Goal: Task Accomplishment & Management: Manage account settings

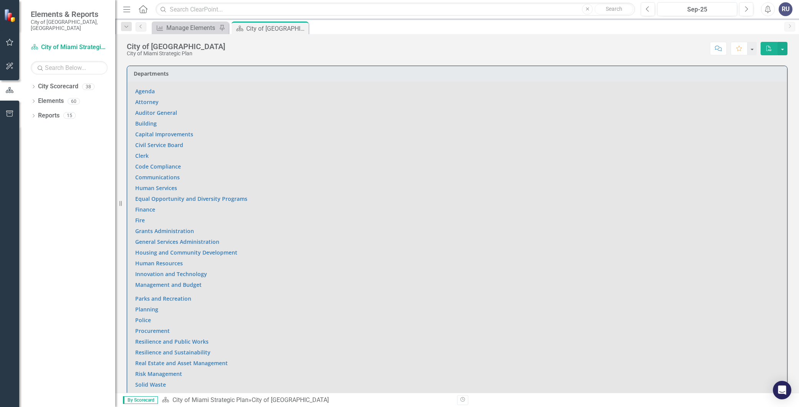
scroll to position [432, 0]
click at [182, 272] on link "Innovation and Technology" at bounding box center [171, 273] width 72 height 7
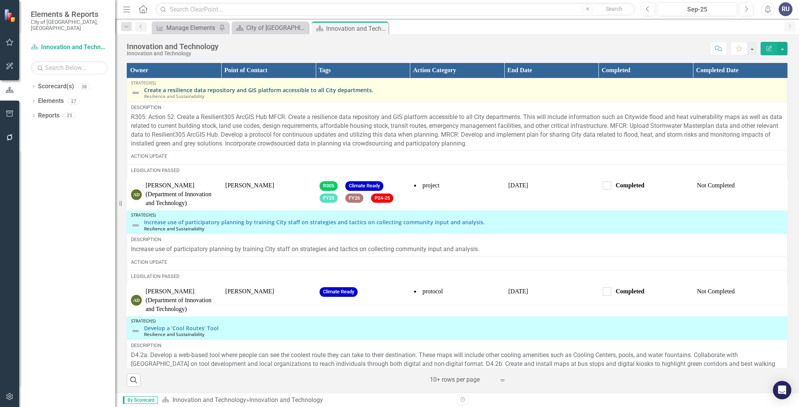
click at [224, 93] on link "Create a resilience data repository and GIS platform accessible to all City dep…" at bounding box center [463, 90] width 639 height 6
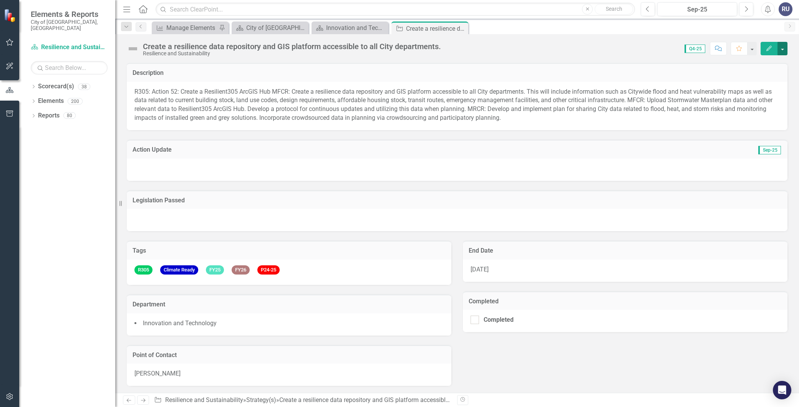
click at [784, 51] on button "button" at bounding box center [783, 48] width 10 height 13
click at [388, 101] on span "R305: Action 52: Create a Resilient305 ArcGIS Hub MFCR: Create a resilience dat…" at bounding box center [453, 105] width 638 height 34
click at [771, 50] on icon "Edit" at bounding box center [769, 48] width 7 height 5
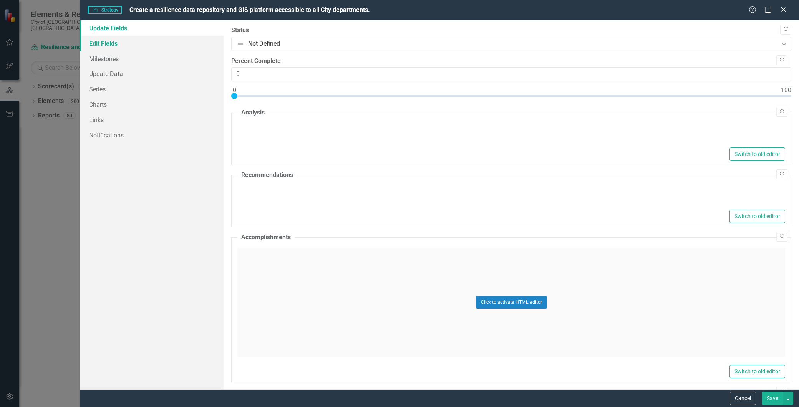
click at [111, 44] on link "Edit Fields" at bounding box center [152, 43] width 144 height 15
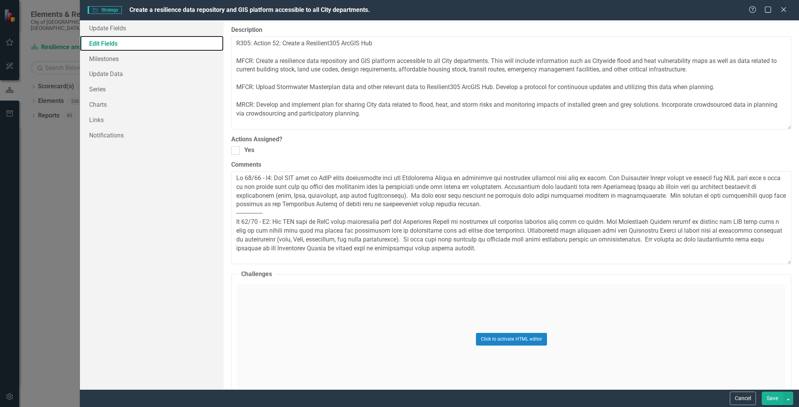
scroll to position [1110, 0]
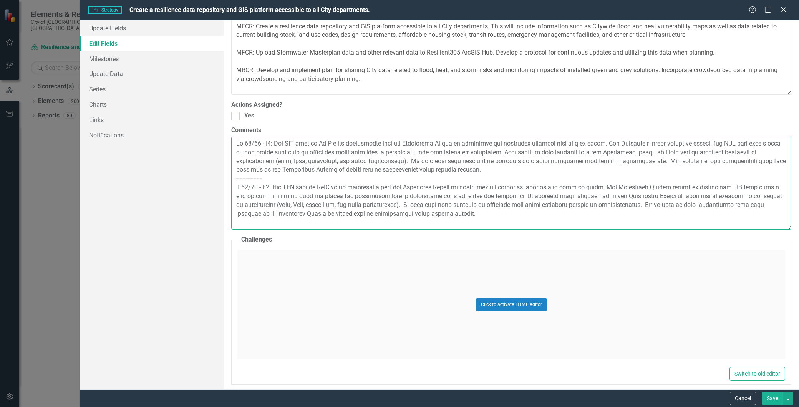
drag, startPoint x: 237, startPoint y: 144, endPoint x: 495, endPoint y: 172, distance: 259.7
click at [495, 172] on textarea "Comments" at bounding box center [511, 183] width 560 height 93
click at [237, 145] on textarea "Comments" at bounding box center [511, 183] width 560 height 93
click at [295, 143] on textarea "Comments" at bounding box center [511, 183] width 560 height 93
paste textarea "Fy 24/25 - Q3: The GIS team in [GEOGRAPHIC_DATA] began discussions with the Res…"
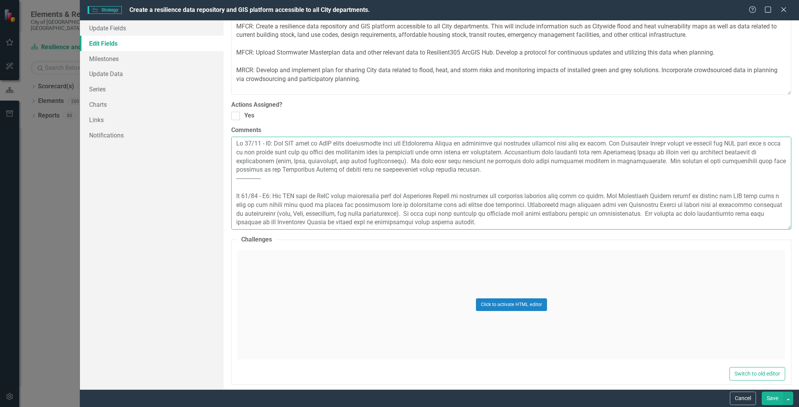
click at [273, 146] on textarea "Comments" at bounding box center [511, 183] width 560 height 93
type textarea "Fy 24/25 - Q4: The GIS team in [GEOGRAPHIC_DATA] began discussions with the Res…"
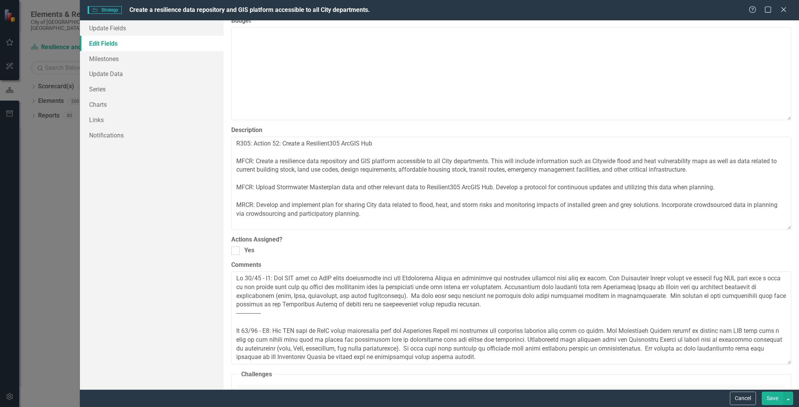
scroll to position [1013, 0]
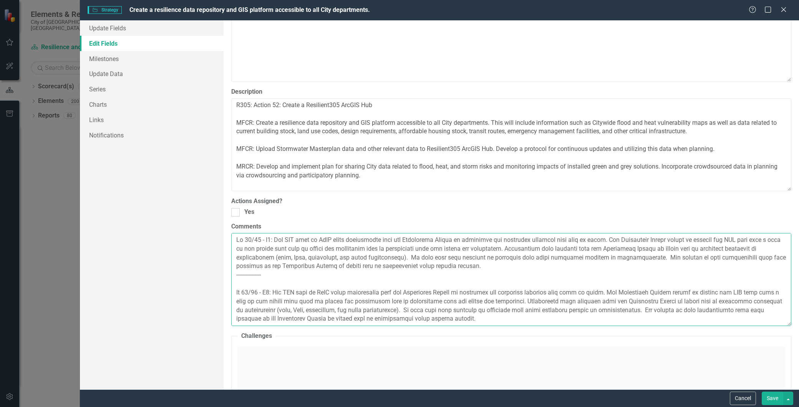
drag, startPoint x: 481, startPoint y: 264, endPoint x: 231, endPoint y: 244, distance: 250.5
click at [231, 244] on div "ClearPoint Can Do More! How ClearPoint Can Help Close Enterprise plans can auto…" at bounding box center [511, 204] width 575 height 369
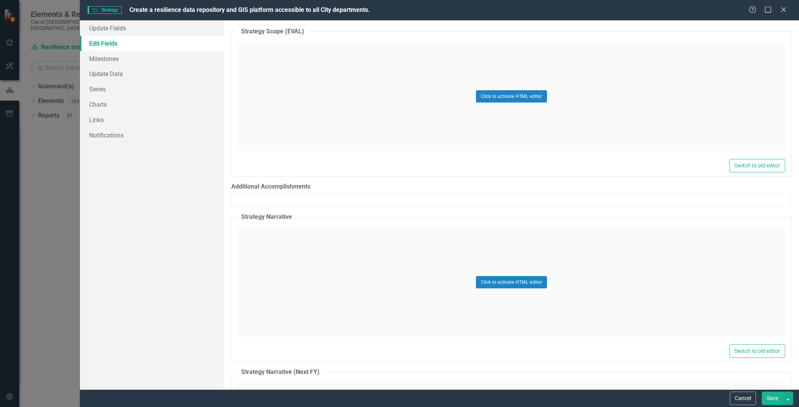
scroll to position [0, 0]
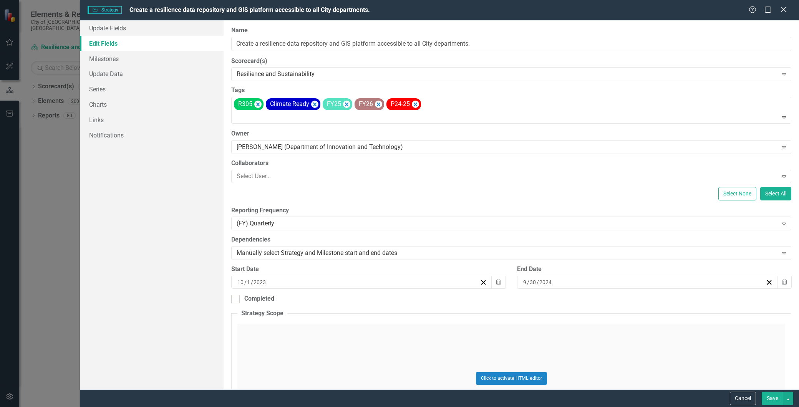
click at [781, 8] on icon "Close" at bounding box center [784, 9] width 10 height 7
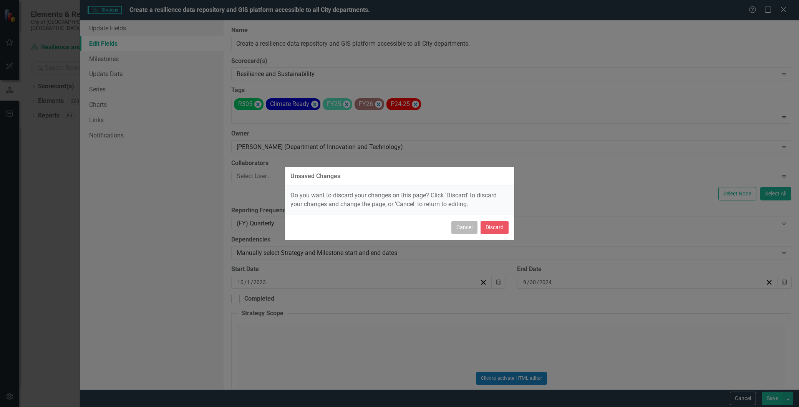
click at [464, 229] on button "Cancel" at bounding box center [464, 227] width 26 height 13
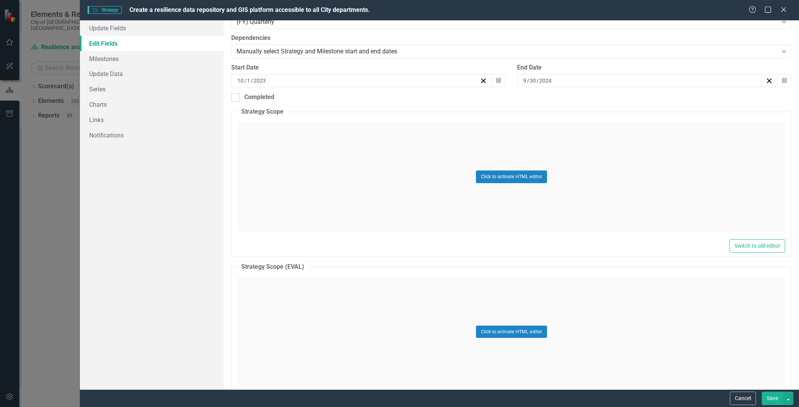
scroll to position [341, 0]
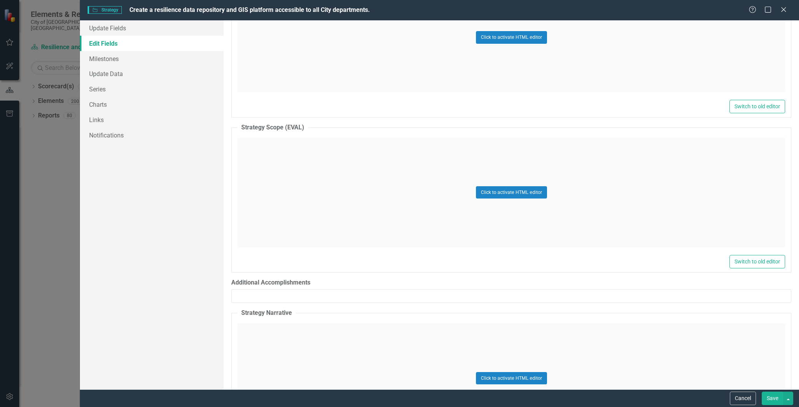
click at [773, 399] on button "Save" at bounding box center [773, 398] width 22 height 13
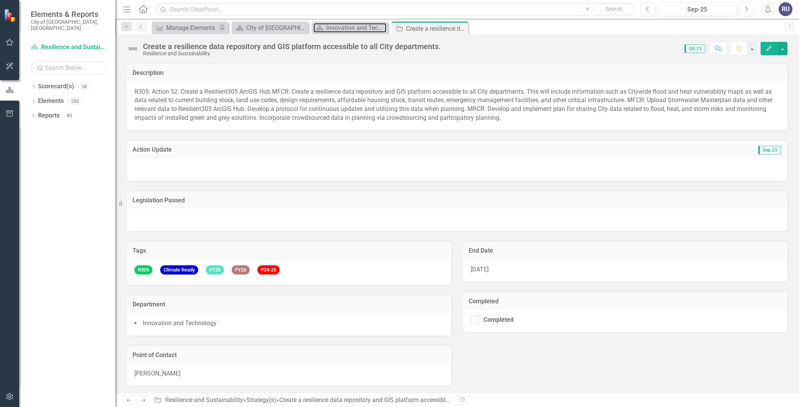
click at [362, 24] on div "Innovation and Technology" at bounding box center [356, 28] width 60 height 10
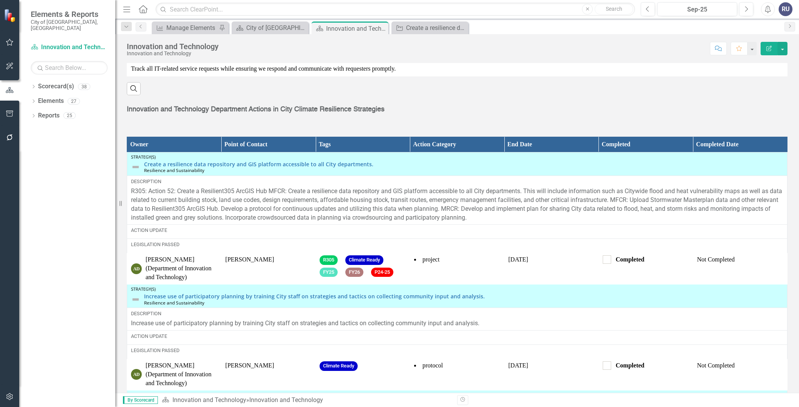
scroll to position [909, 0]
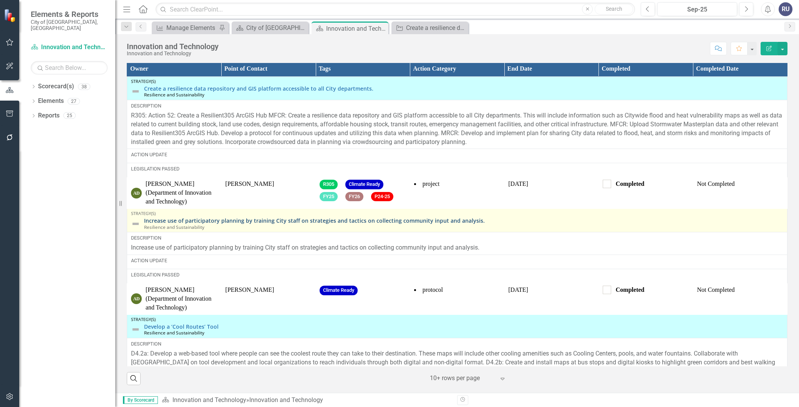
click at [182, 221] on link "Increase use of participatory planning by training City staff on strategies and…" at bounding box center [463, 221] width 639 height 6
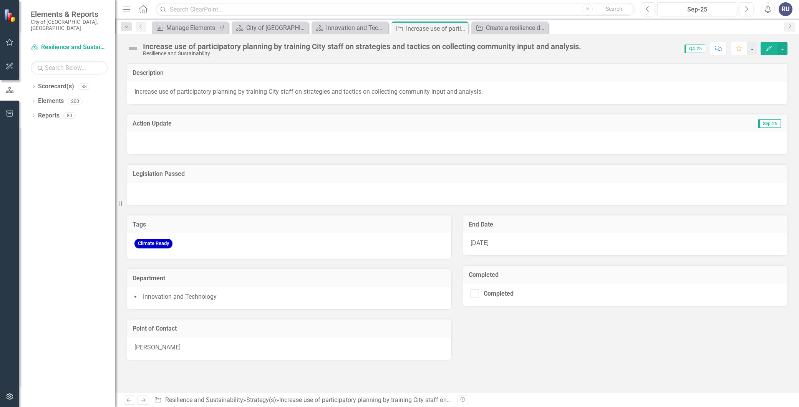
click at [769, 52] on button "Edit" at bounding box center [769, 48] width 17 height 13
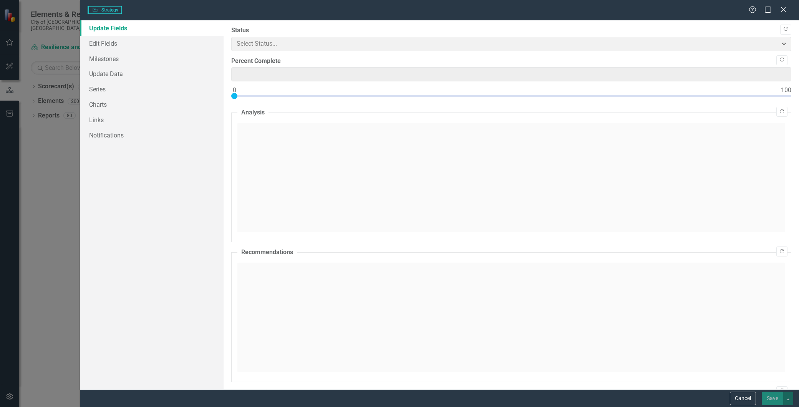
type input "0"
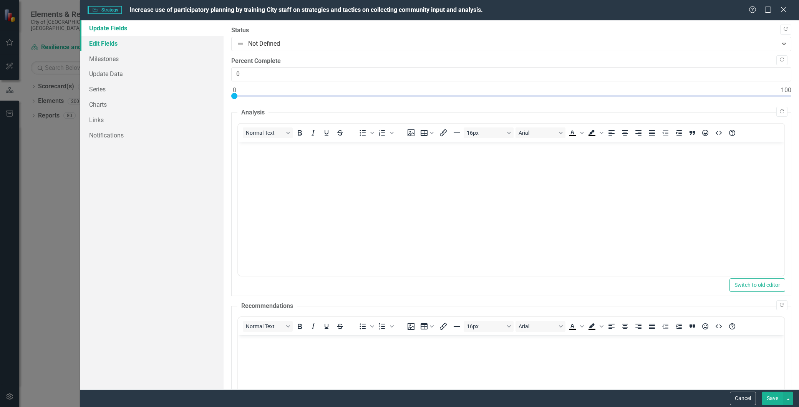
click at [110, 45] on link "Edit Fields" at bounding box center [152, 43] width 144 height 15
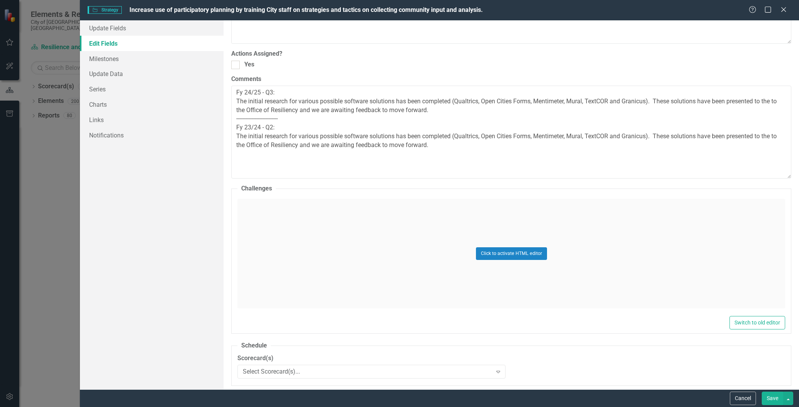
scroll to position [1151, 0]
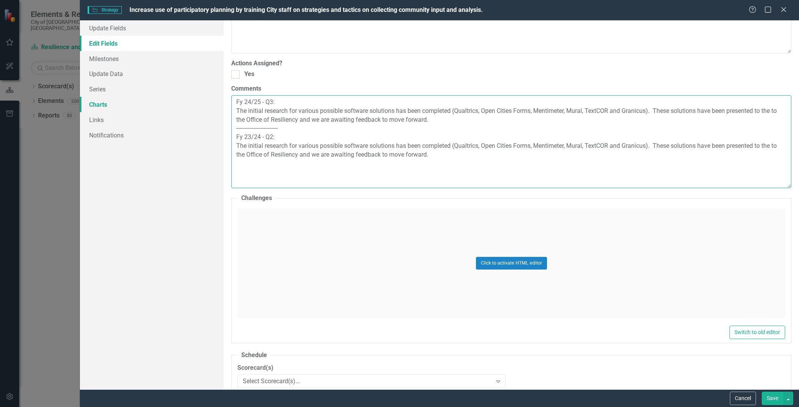
drag, startPoint x: 438, startPoint y: 119, endPoint x: 210, endPoint y: 101, distance: 229.3
click at [210, 101] on div "Update Fields Edit Fields Milestones Update Data Series Charts Links Notificati…" at bounding box center [439, 204] width 719 height 369
click at [236, 102] on textarea "Fy 24/25 - Q3: The initial research for various possible software solutions has…" at bounding box center [511, 141] width 560 height 93
paste textarea "Fy 24/25 - Q3: The initial research for various possible software solutions has…"
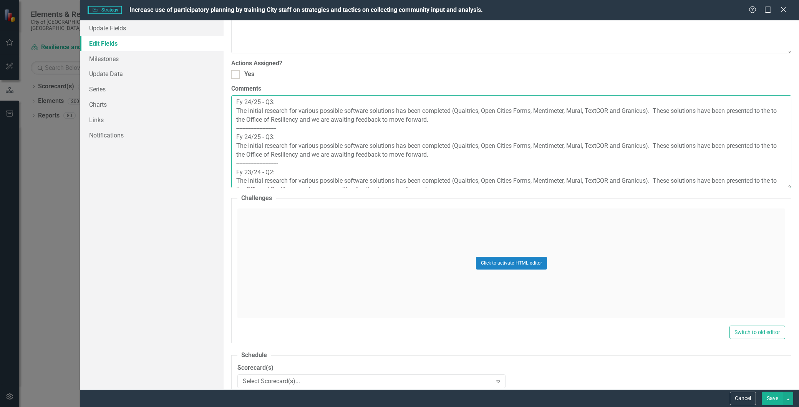
click at [273, 102] on textarea "Fy 24/25 - Q3: The initial research for various possible software solutions has…" at bounding box center [511, 141] width 560 height 93
drag, startPoint x: 451, startPoint y: 118, endPoint x: 227, endPoint y: 103, distance: 224.5
click at [227, 103] on div "ClearPoint Can Do More! How ClearPoint Can Help Close Enterprise plans can auto…" at bounding box center [511, 204] width 575 height 369
type textarea "Fy 24/25 - Q4: The initial research for various possible software solutions has…"
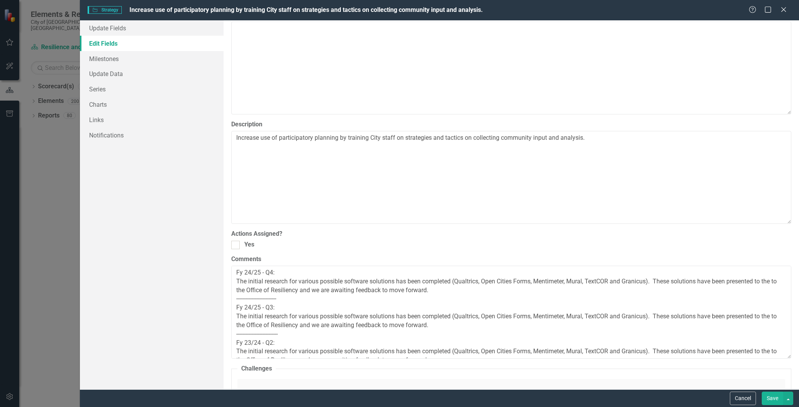
scroll to position [0, 0]
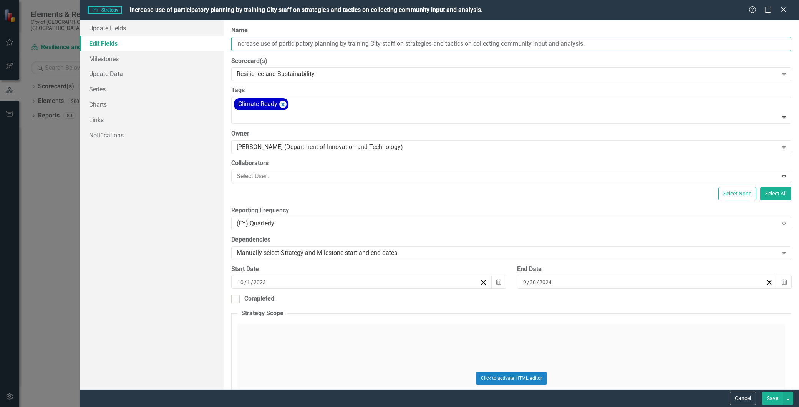
drag, startPoint x: 592, startPoint y: 41, endPoint x: 137, endPoint y: 41, distance: 454.5
click at [137, 41] on div "Update Fields Edit Fields Milestones Update Data Series Charts Links Notificati…" at bounding box center [439, 204] width 719 height 369
click at [772, 399] on button "Save" at bounding box center [773, 398] width 22 height 13
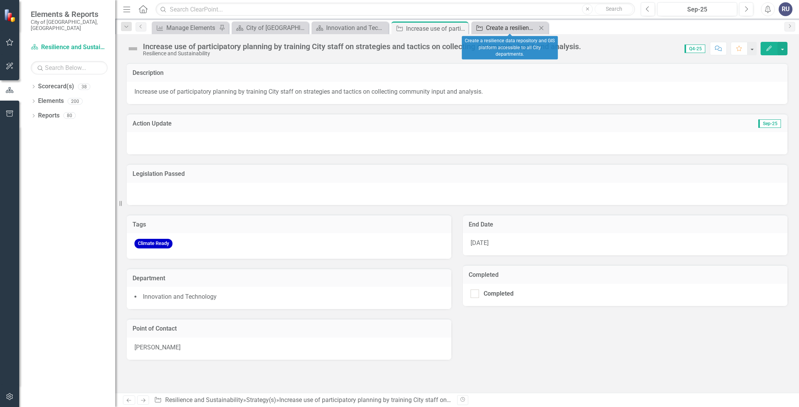
click at [507, 28] on div "Create a resilience data repository and GIS platform accessible to all City dep…" at bounding box center [511, 28] width 51 height 10
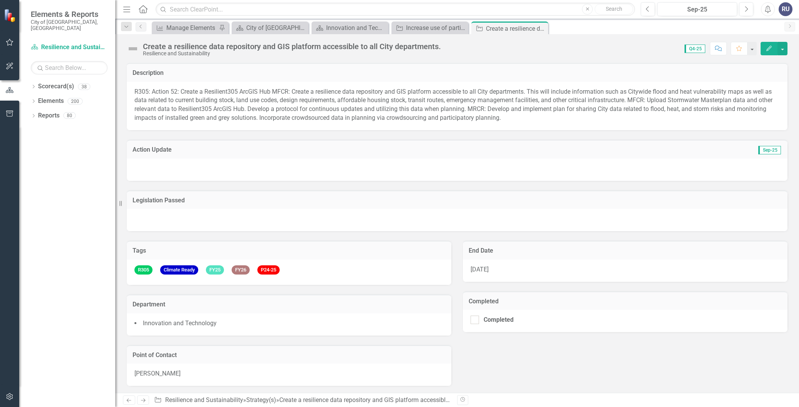
click at [397, 47] on div "Create a resilience data repository and GIS platform accessible to all City dep…" at bounding box center [292, 46] width 298 height 8
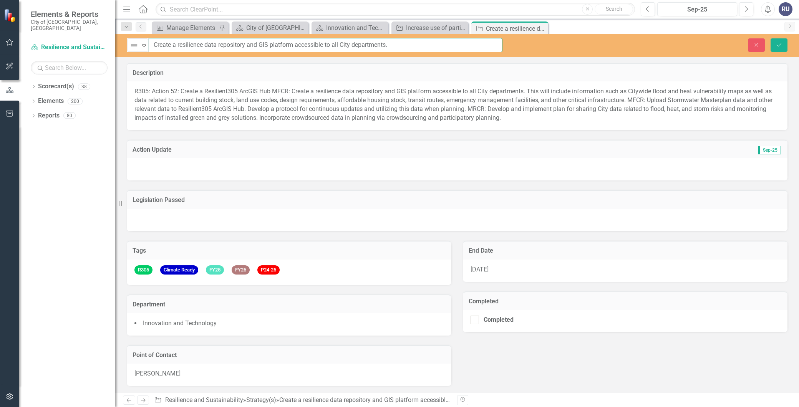
drag, startPoint x: 428, startPoint y: 45, endPoint x: 125, endPoint y: 45, distance: 303.1
click at [125, 45] on div "Not Defined Expand Create a resilience data repository and GIS platform accessi…" at bounding box center [314, 45] width 387 height 14
click at [757, 48] on button "Close" at bounding box center [756, 44] width 17 height 13
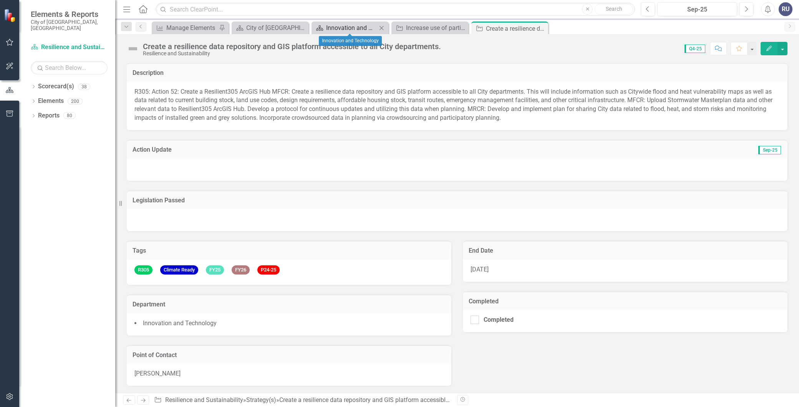
click at [343, 28] on div "Innovation and Technology" at bounding box center [351, 28] width 51 height 10
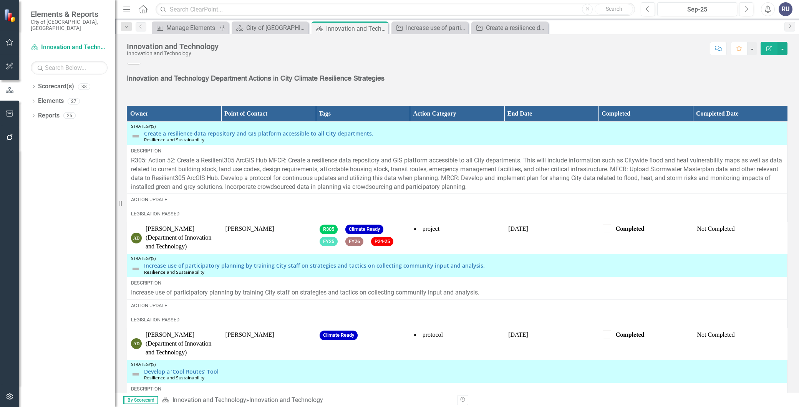
scroll to position [909, 0]
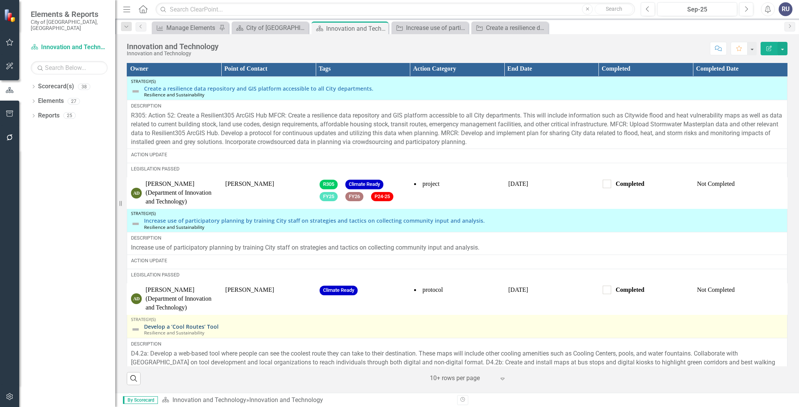
click at [185, 326] on link "Develop a ‘Cool Routes’ Tool" at bounding box center [463, 327] width 639 height 6
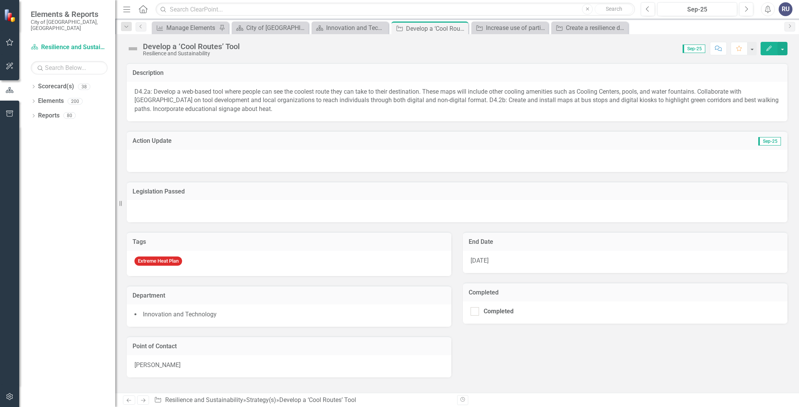
click at [769, 50] on icon "Edit" at bounding box center [769, 48] width 7 height 5
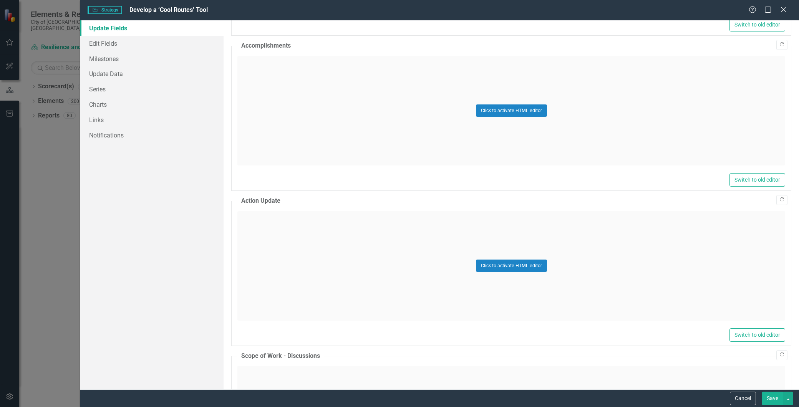
scroll to position [578, 0]
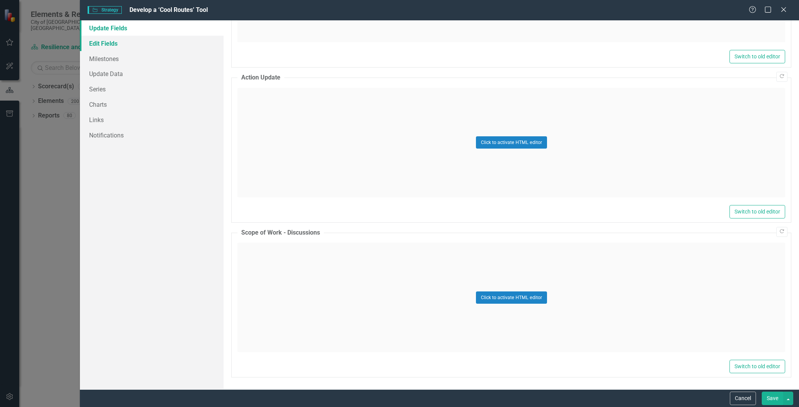
click at [114, 41] on link "Edit Fields" at bounding box center [152, 43] width 144 height 15
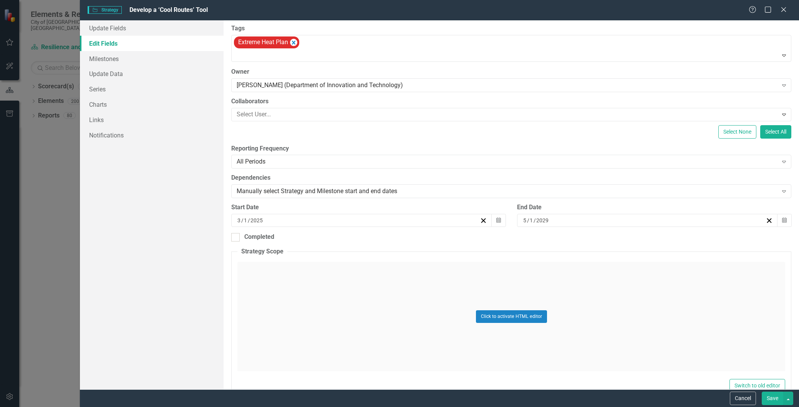
scroll to position [0, 0]
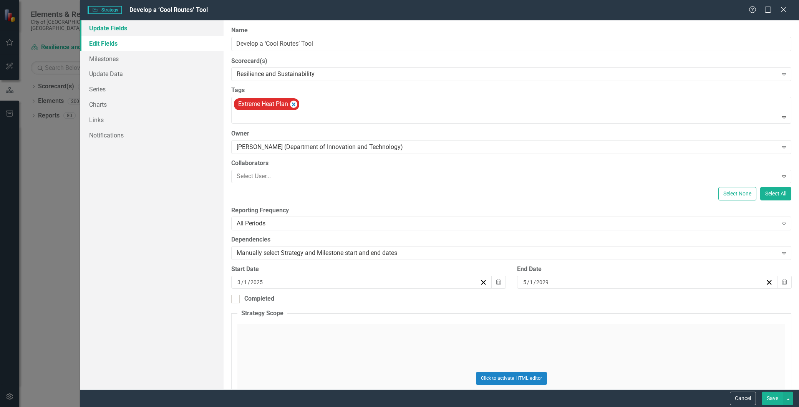
click at [117, 28] on link "Update Fields" at bounding box center [152, 27] width 144 height 15
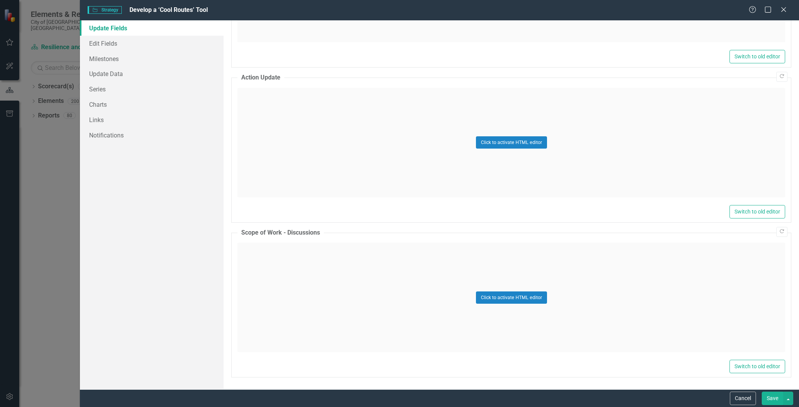
drag, startPoint x: 793, startPoint y: 283, endPoint x: 789, endPoint y: 252, distance: 31.0
click at [789, 252] on div ""Update" fields in ClearPoint are the fields that change from reporting period …" at bounding box center [511, 204] width 575 height 369
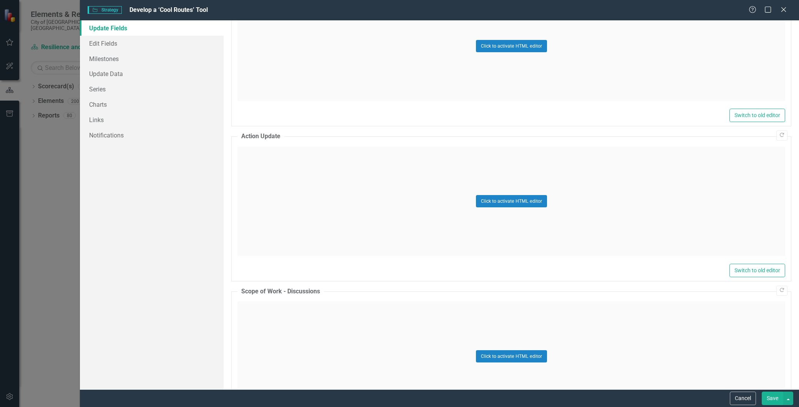
scroll to position [578, 0]
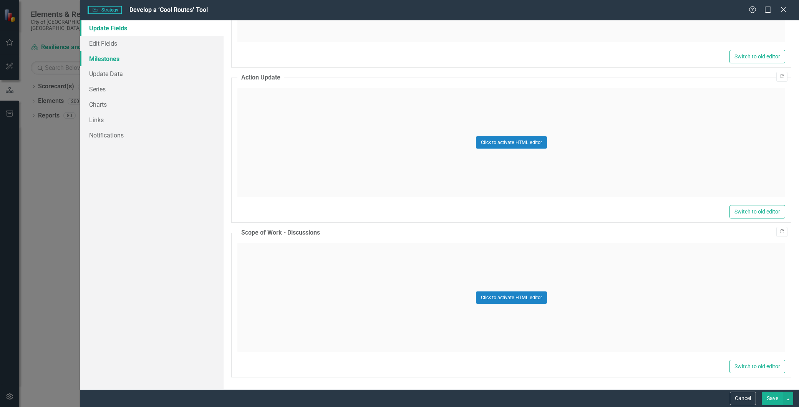
click at [100, 61] on link "Milestones" at bounding box center [152, 58] width 144 height 15
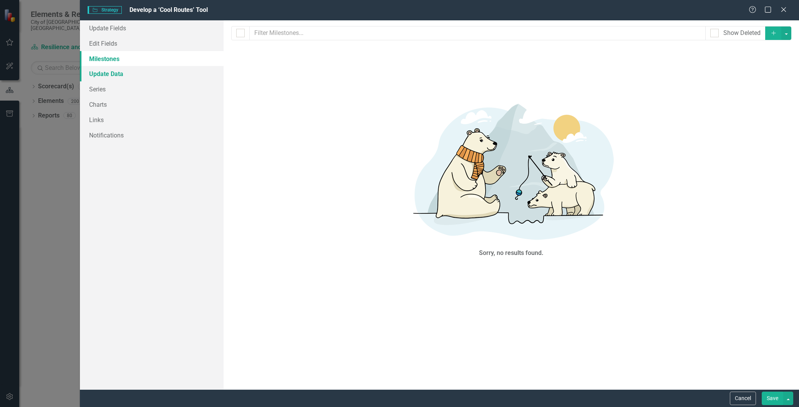
click at [108, 76] on link "Update Data" at bounding box center [152, 73] width 144 height 15
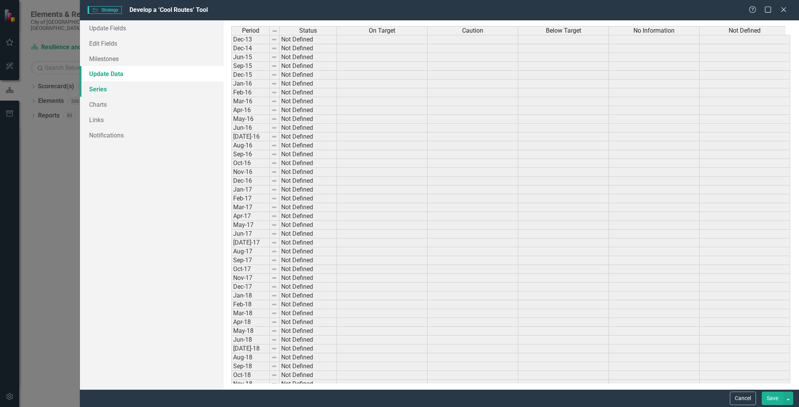
click at [104, 89] on link "Series" at bounding box center [152, 88] width 144 height 15
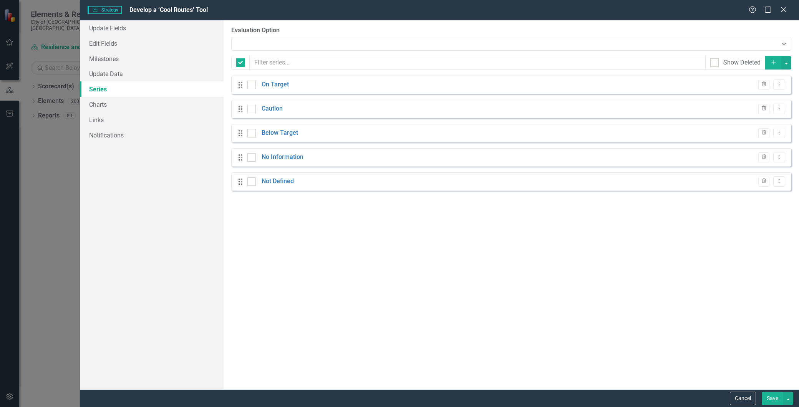
checkbox input "false"
click at [100, 104] on link "Charts" at bounding box center [152, 104] width 144 height 15
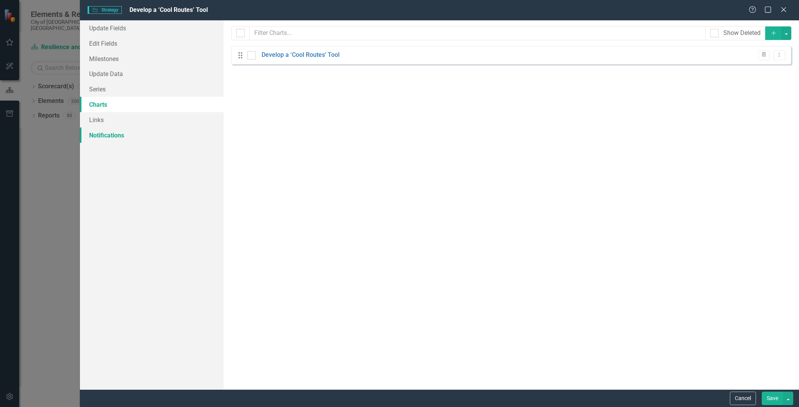
click at [99, 129] on link "Notifications" at bounding box center [152, 135] width 144 height 15
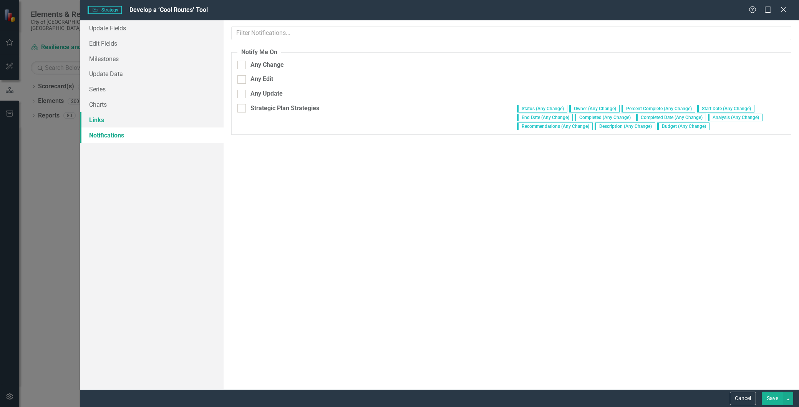
click at [96, 120] on link "Links" at bounding box center [152, 119] width 144 height 15
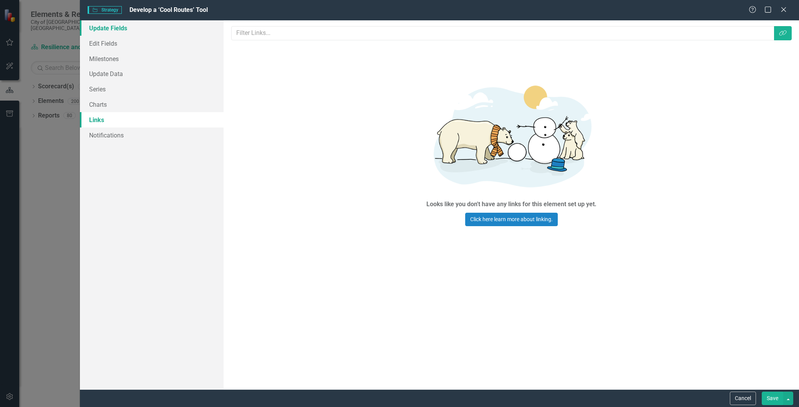
click at [105, 28] on link "Update Fields" at bounding box center [152, 27] width 144 height 15
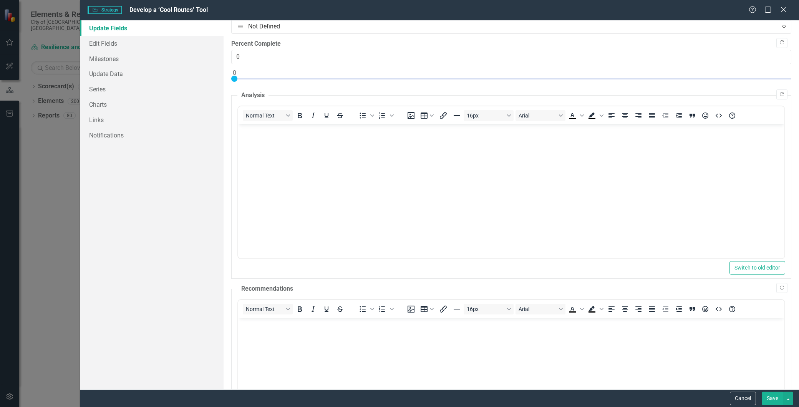
scroll to position [0, 0]
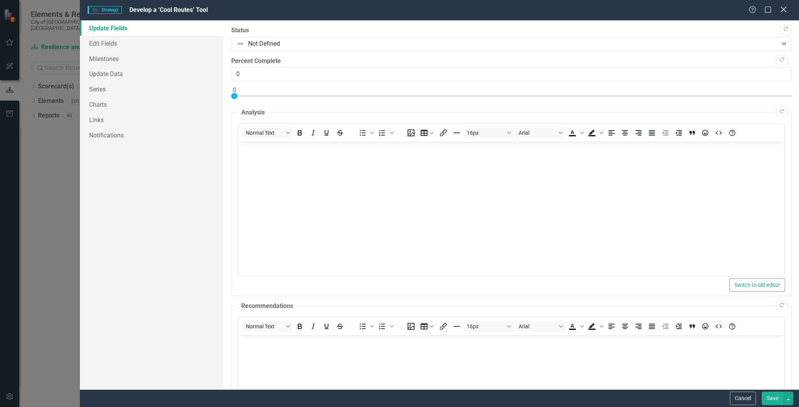
click at [785, 9] on icon "Close" at bounding box center [784, 9] width 10 height 7
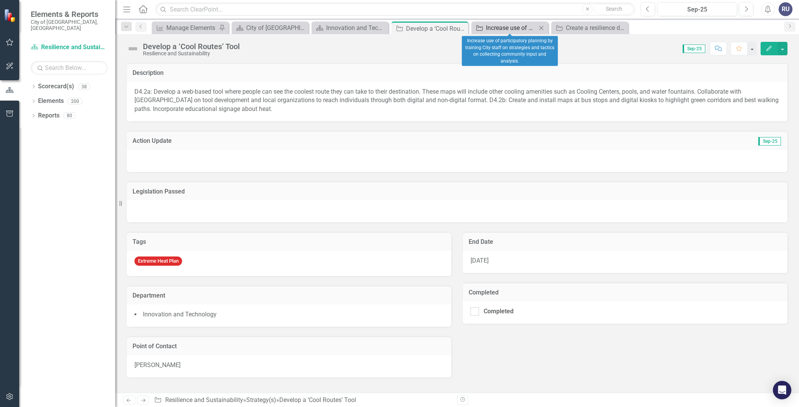
click at [506, 27] on div "Increase use of participatory planning by training City staff on strategies and…" at bounding box center [511, 28] width 51 height 10
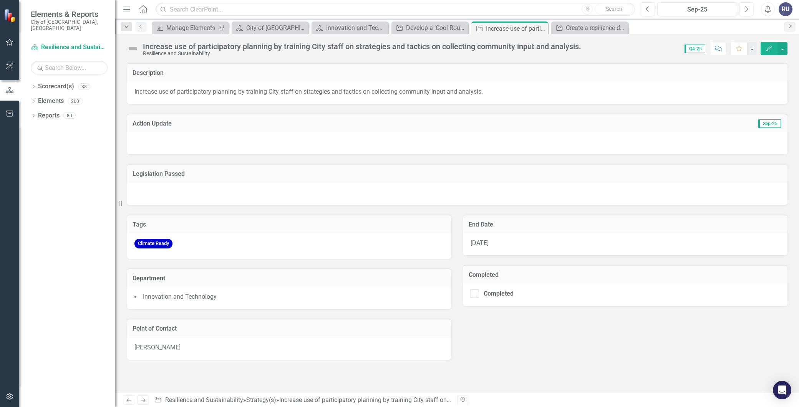
click at [765, 50] on button "Edit" at bounding box center [769, 48] width 17 height 13
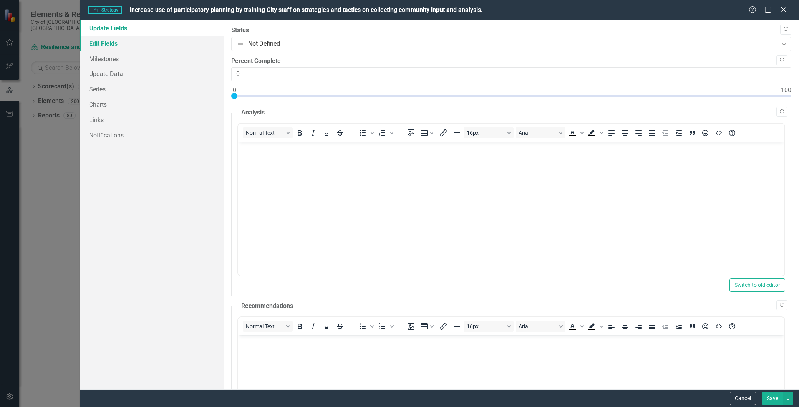
click at [102, 45] on link "Edit Fields" at bounding box center [152, 43] width 144 height 15
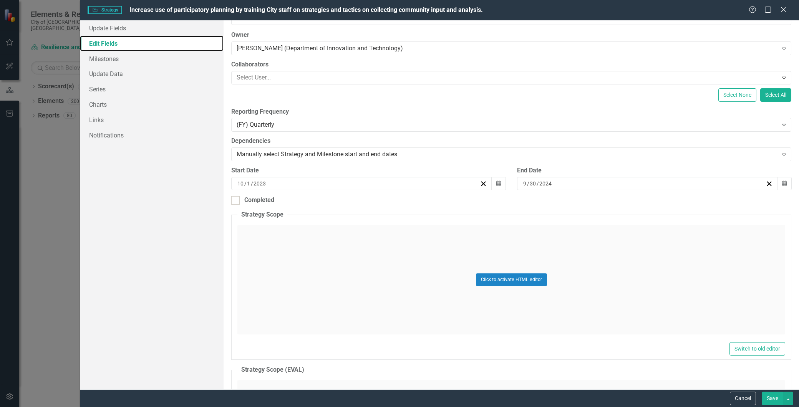
scroll to position [85, 0]
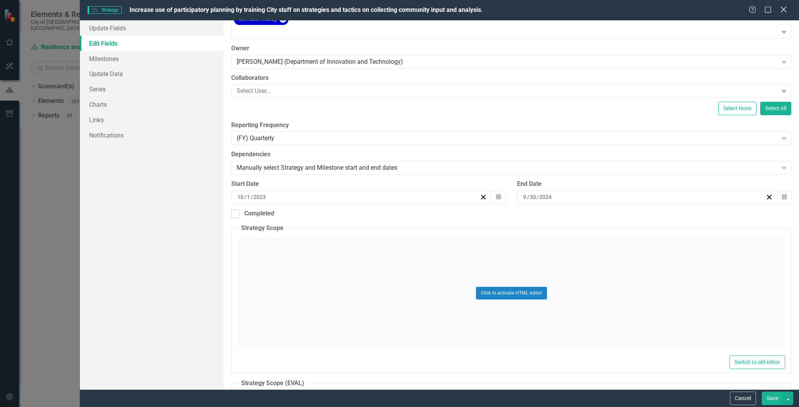
click at [782, 10] on icon "Close" at bounding box center [784, 9] width 10 height 7
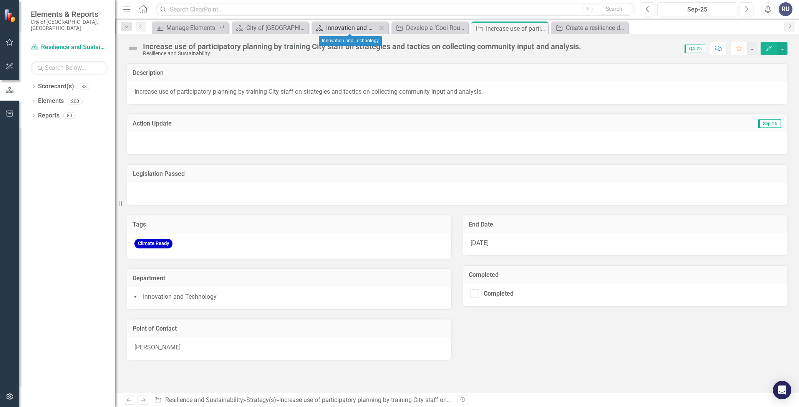
click at [341, 27] on div "Innovation and Technology" at bounding box center [351, 28] width 51 height 10
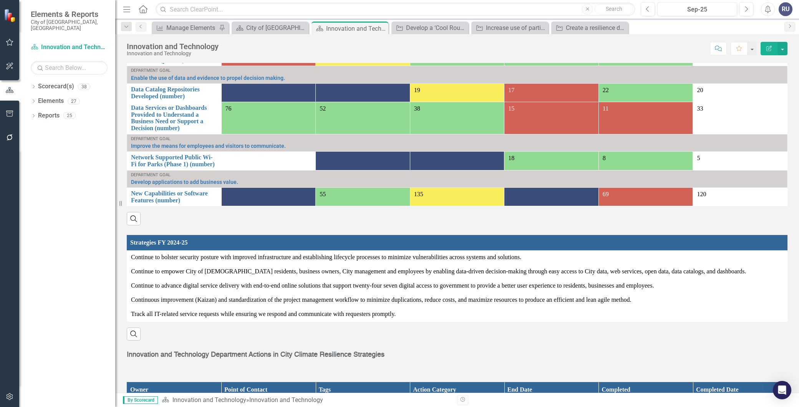
scroll to position [573, 0]
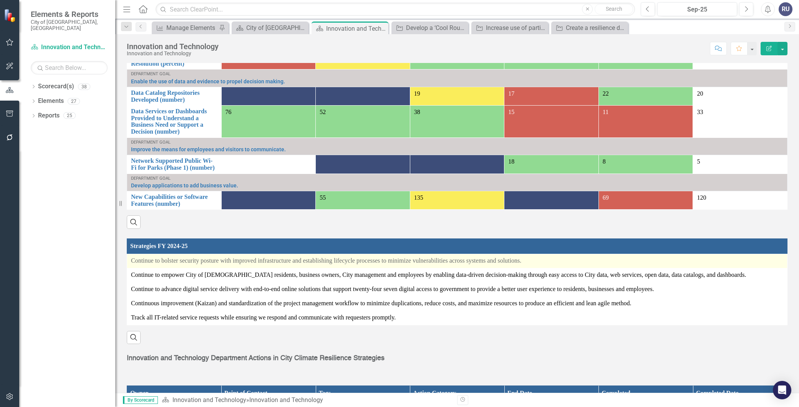
click at [227, 265] on p "Continue to bolster security posture with improved infrastructure and establish…" at bounding box center [457, 261] width 652 height 9
click at [146, 265] on p "Continue to bolster security posture with improved infrastructure and establish…" at bounding box center [457, 261] width 652 height 9
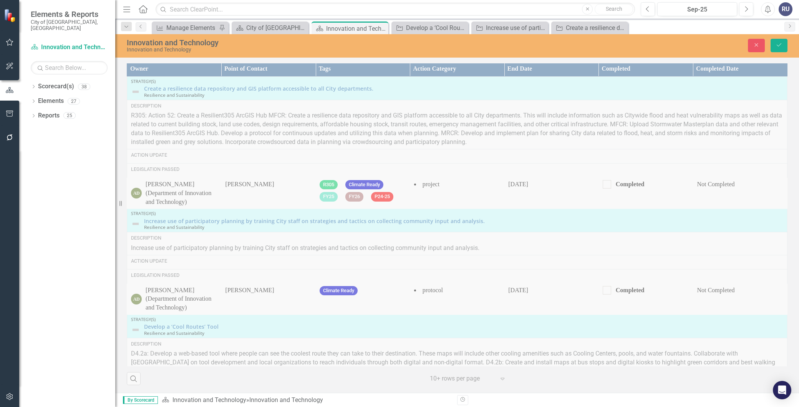
scroll to position [969, 0]
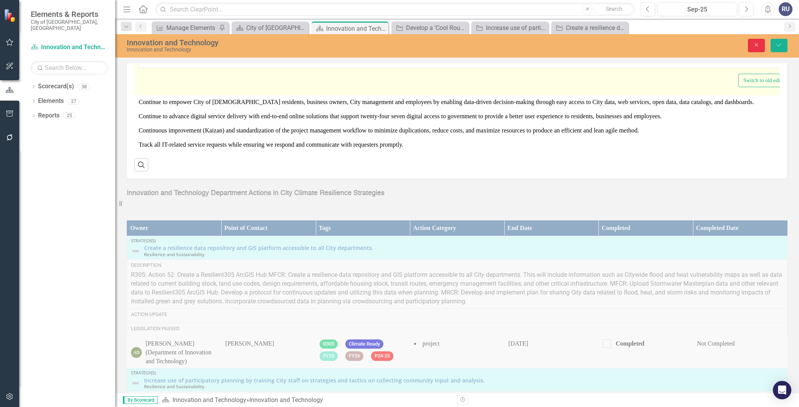
click at [758, 45] on icon "Close" at bounding box center [756, 44] width 7 height 5
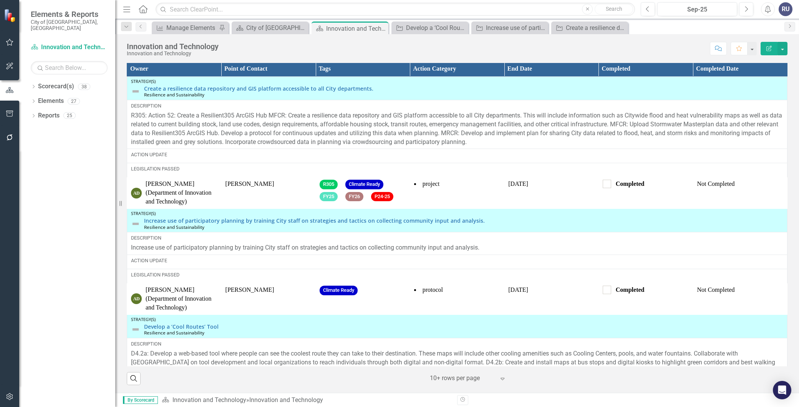
scroll to position [909, 0]
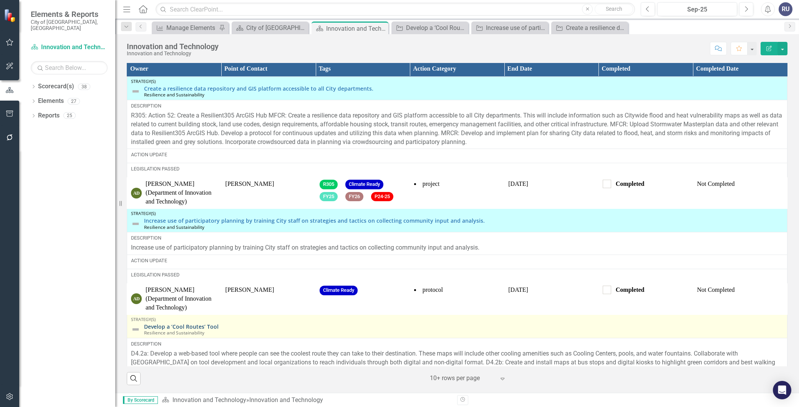
click at [192, 328] on link "Develop a ‘Cool Routes’ Tool" at bounding box center [463, 327] width 639 height 6
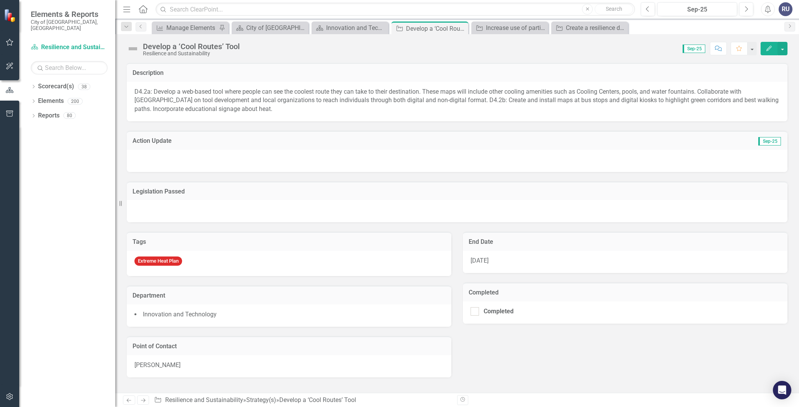
click at [764, 47] on button "Edit" at bounding box center [769, 48] width 17 height 13
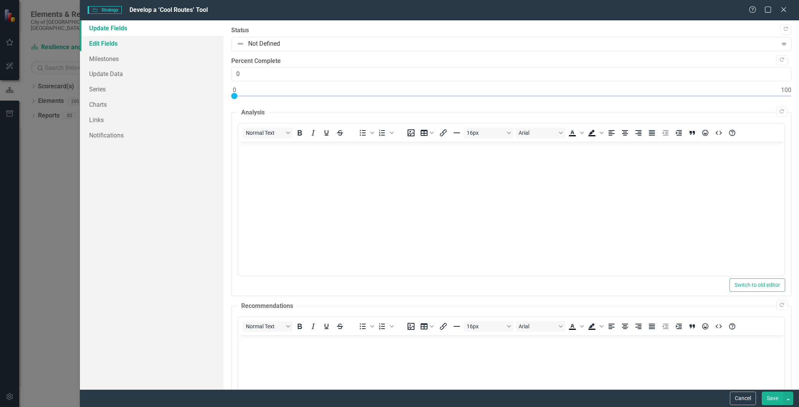
click at [118, 44] on link "Edit Fields" at bounding box center [152, 43] width 144 height 15
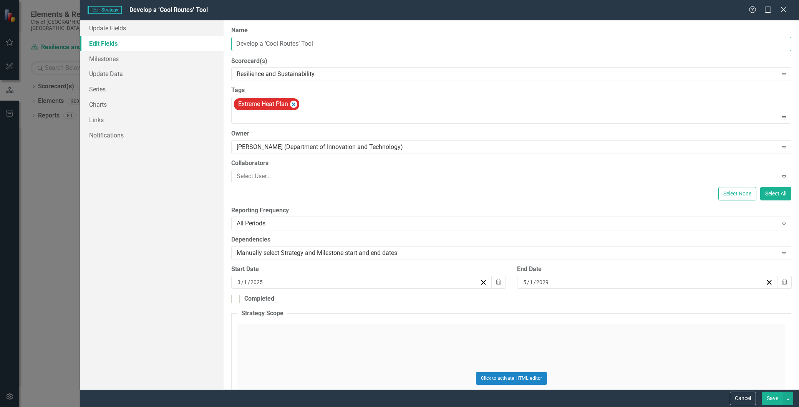
drag, startPoint x: 329, startPoint y: 42, endPoint x: 233, endPoint y: 40, distance: 96.1
click at [233, 40] on input "Develop a ‘Cool Routes’ Tool" at bounding box center [511, 44] width 560 height 14
click at [783, 11] on icon at bounding box center [784, 10] width 6 height 6
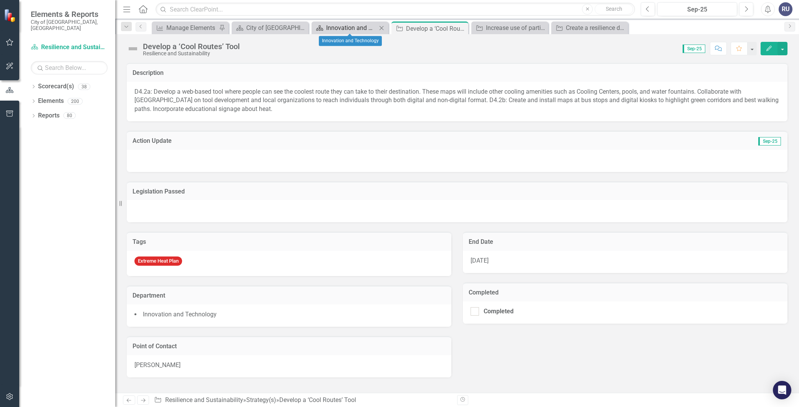
click at [359, 32] on div "Innovation and Technology" at bounding box center [351, 28] width 51 height 10
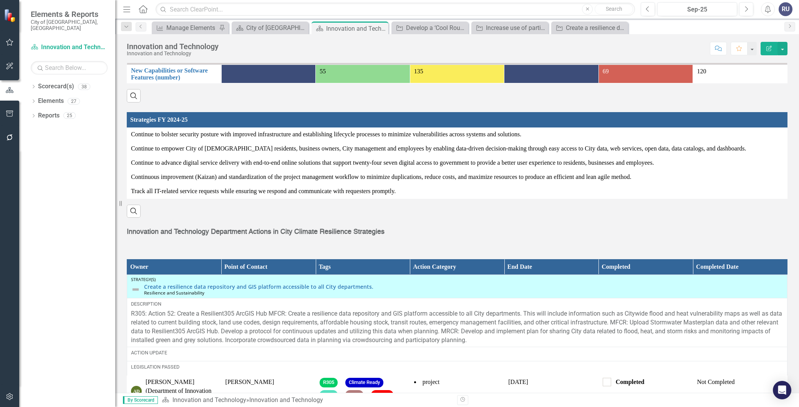
scroll to position [725, 0]
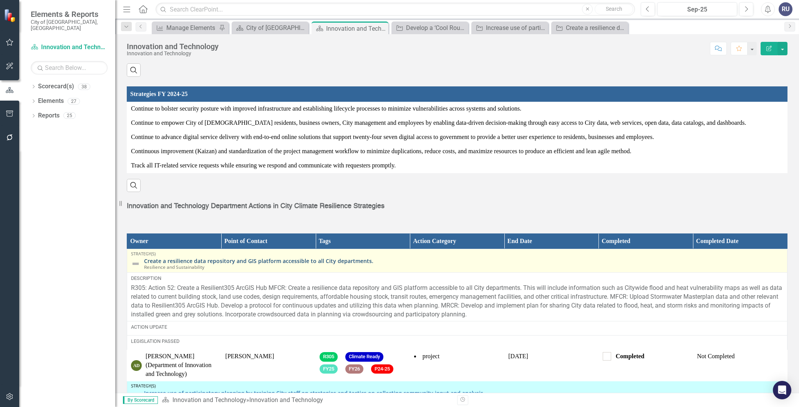
click at [225, 264] on link "Create a resilience data repository and GIS platform accessible to all City dep…" at bounding box center [463, 261] width 639 height 6
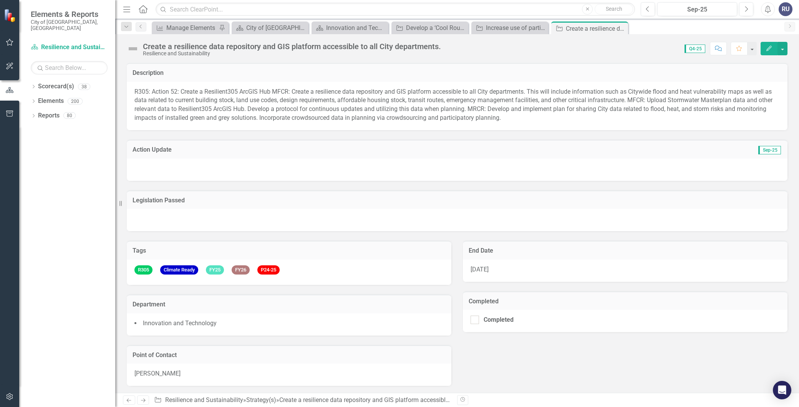
click at [768, 48] on icon "button" at bounding box center [768, 48] width 5 height 5
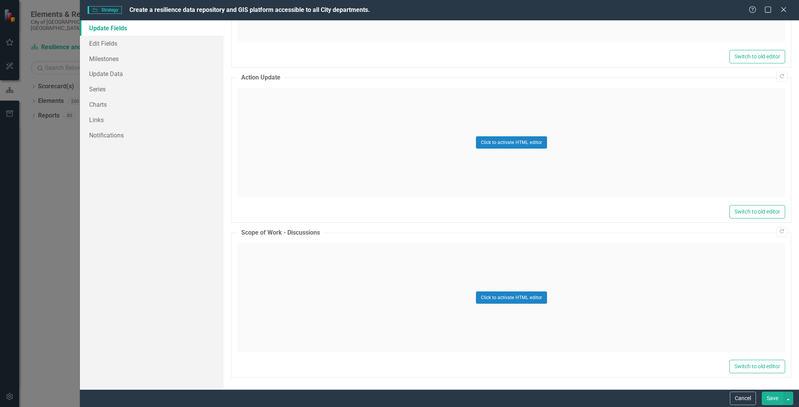
scroll to position [578, 0]
click at [113, 43] on link "Edit Fields" at bounding box center [152, 43] width 144 height 15
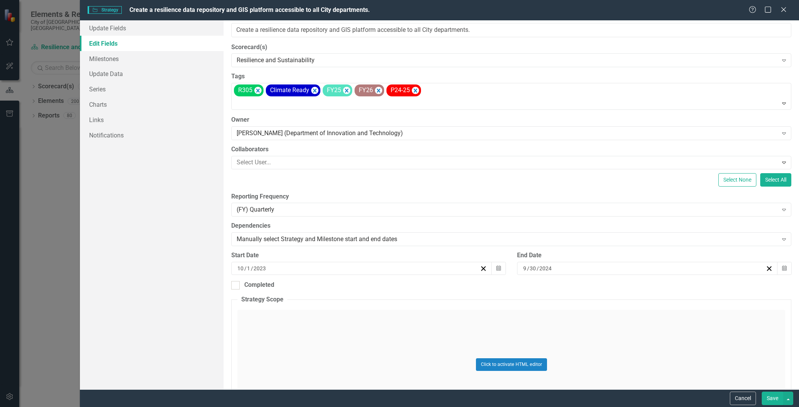
scroll to position [0, 0]
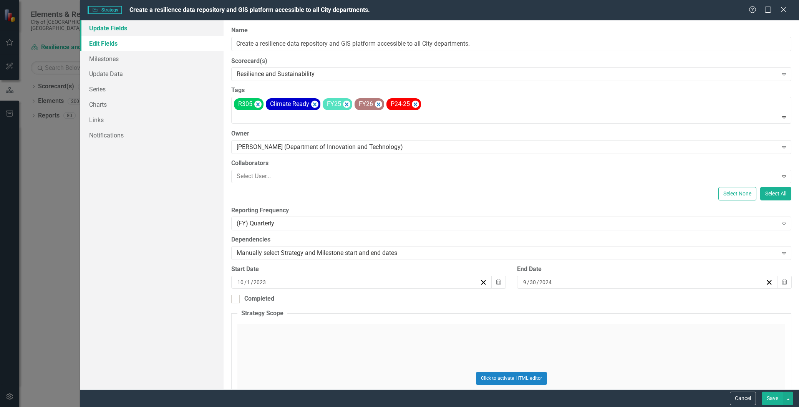
click at [104, 26] on link "Update Fields" at bounding box center [152, 27] width 144 height 15
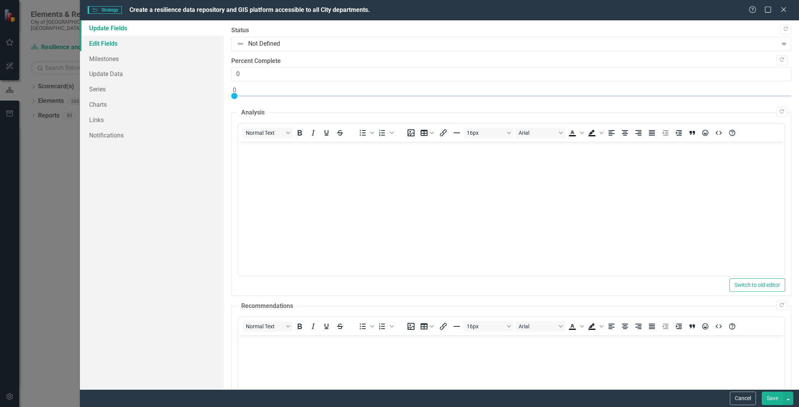
click at [101, 45] on link "Edit Fields" at bounding box center [152, 43] width 144 height 15
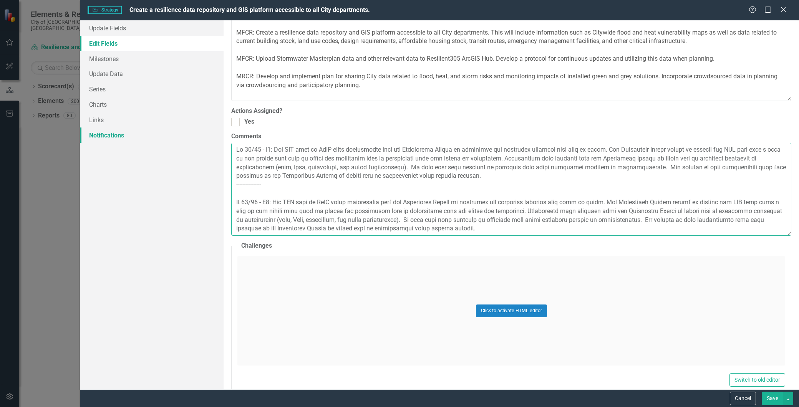
drag, startPoint x: 491, startPoint y: 228, endPoint x: 202, endPoint y: 131, distance: 304.4
click at [202, 131] on div "Update Fields Edit Fields Milestones Update Data Series Charts Links Notificati…" at bounding box center [439, 204] width 719 height 369
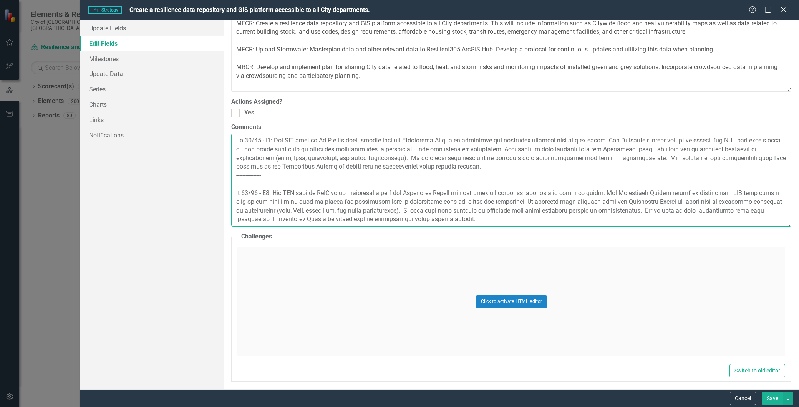
click at [584, 177] on textarea "Comments" at bounding box center [511, 180] width 560 height 93
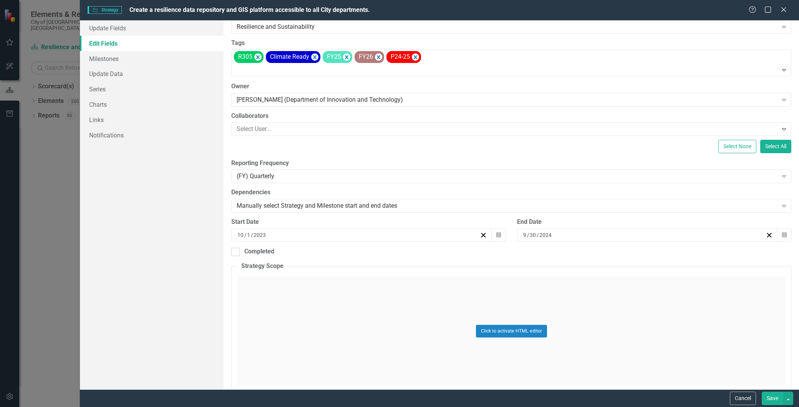
scroll to position [23, 0]
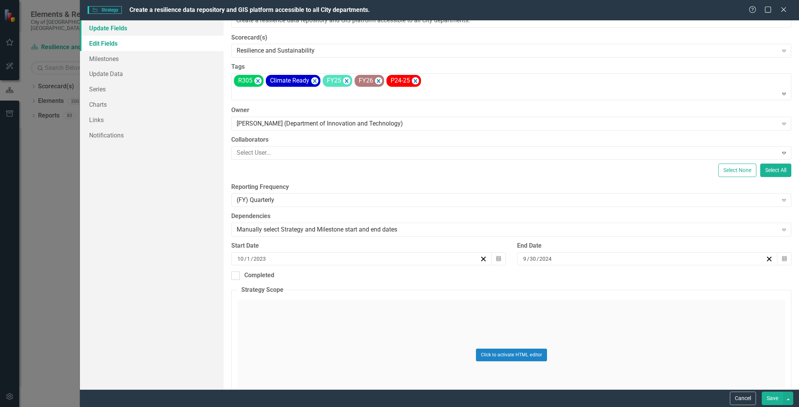
click at [98, 31] on link "Update Fields" at bounding box center [152, 27] width 144 height 15
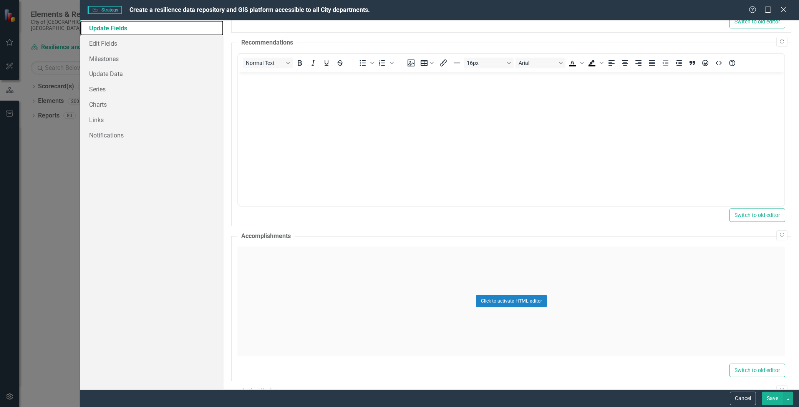
scroll to position [384, 0]
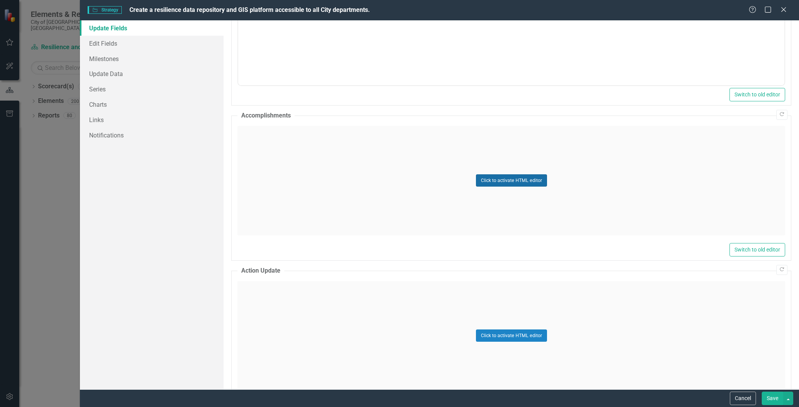
click at [492, 179] on button "Click to activate HTML editor" at bounding box center [511, 180] width 71 height 12
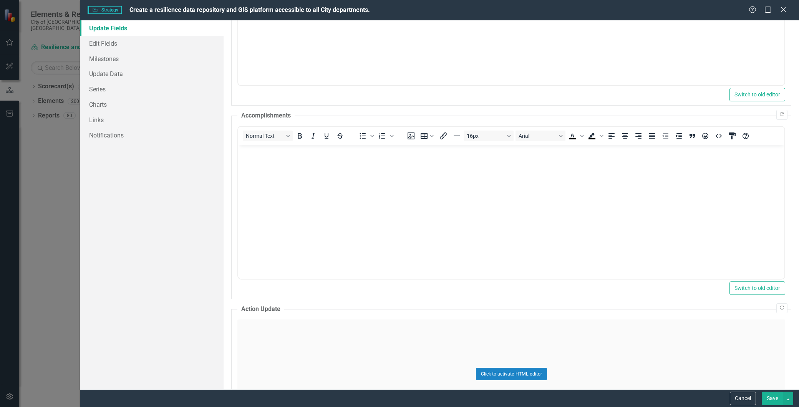
scroll to position [0, 0]
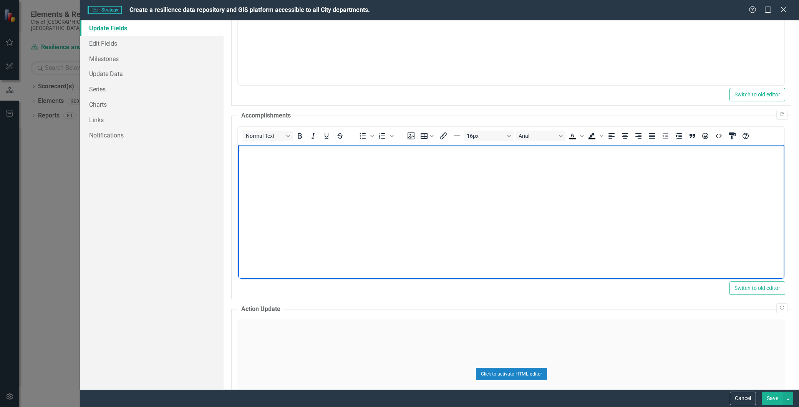
click at [368, 177] on body "Rich Text Area. Press ALT-0 for help." at bounding box center [511, 201] width 546 height 115
paste body "Rich Text Area. Press ALT-0 for help."
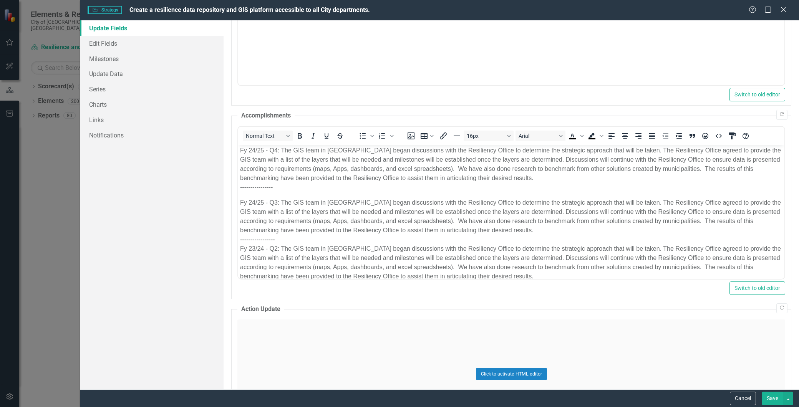
drag, startPoint x: 1007, startPoint y: 540, endPoint x: 704, endPoint y: 262, distance: 410.8
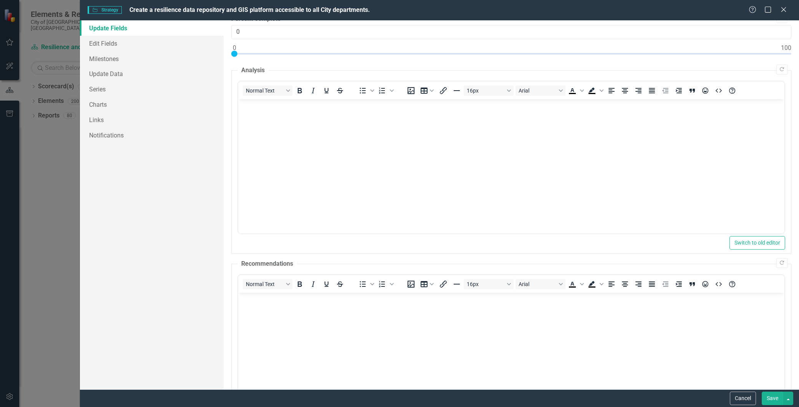
scroll to position [0, 0]
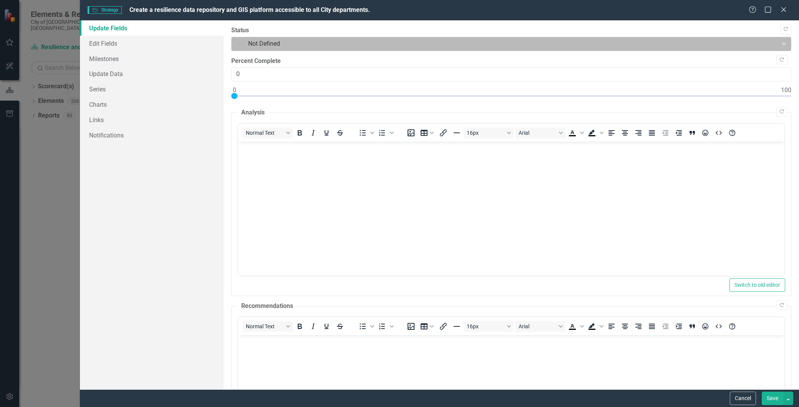
click at [297, 45] on div at bounding box center [505, 44] width 536 height 10
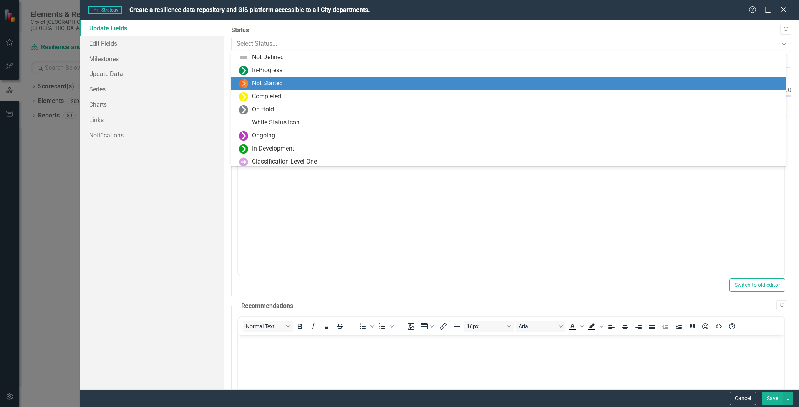
click at [281, 81] on div "Not Started" at bounding box center [267, 83] width 31 height 9
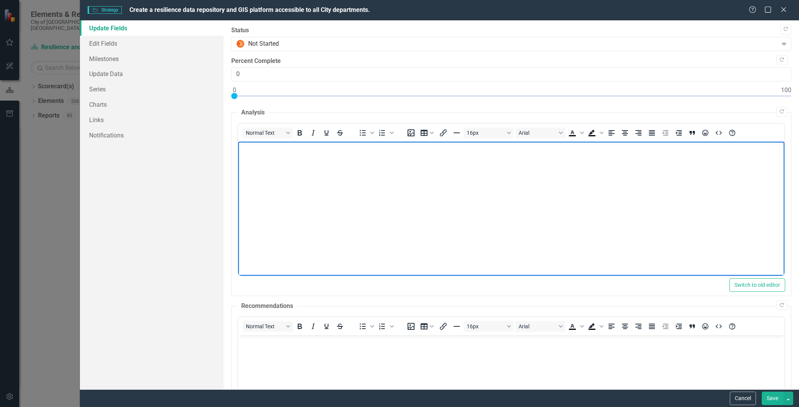
click at [300, 176] on body "Rich Text Area. Press ALT-0 for help." at bounding box center [511, 199] width 546 height 115
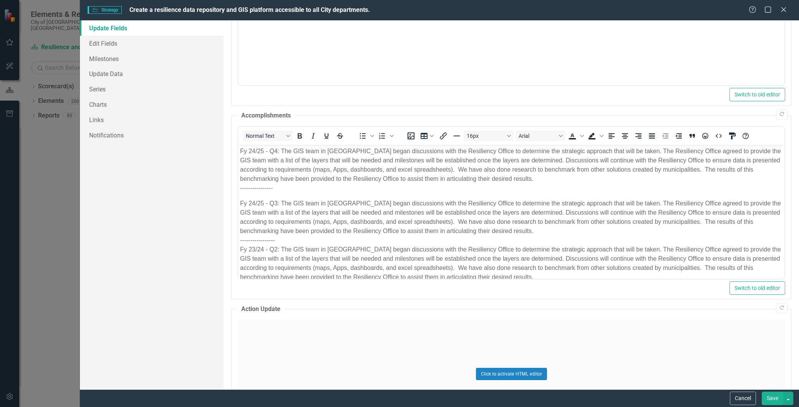
click at [771, 398] on button "Save" at bounding box center [773, 398] width 22 height 13
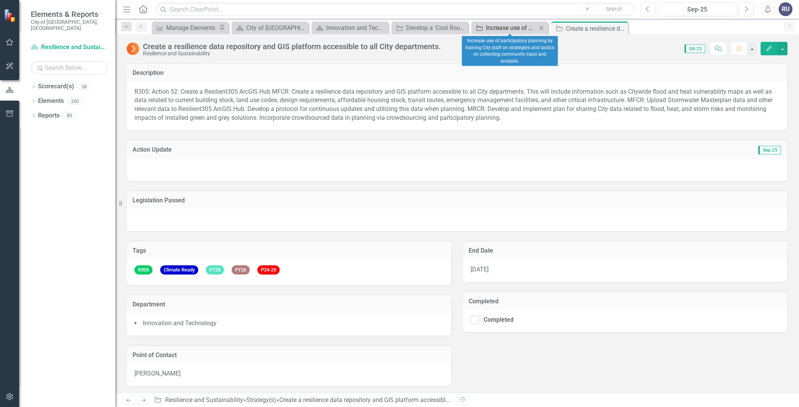
click at [514, 30] on div "Increase use of participatory planning by training City staff on strategies and…" at bounding box center [511, 28] width 51 height 10
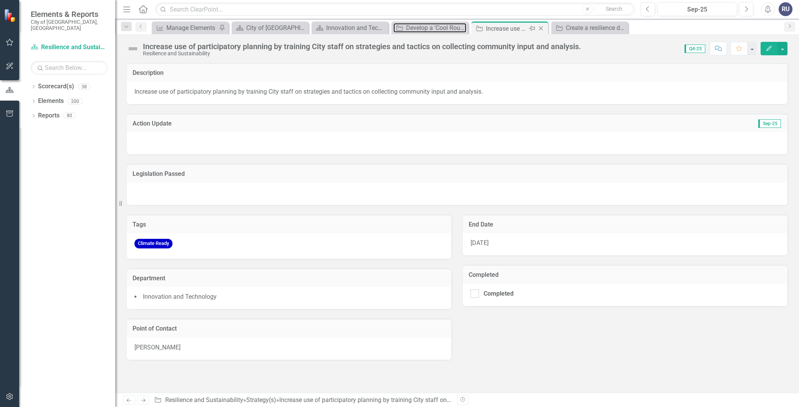
drag, startPoint x: 432, startPoint y: 26, endPoint x: 513, endPoint y: 26, distance: 80.7
click at [513, 26] on div "Measure Manage Elements Pin Scorecard(s) City of Miami Close Scorecard(s) Innov…" at bounding box center [465, 28] width 630 height 12
click at [767, 52] on button "Edit" at bounding box center [769, 48] width 17 height 13
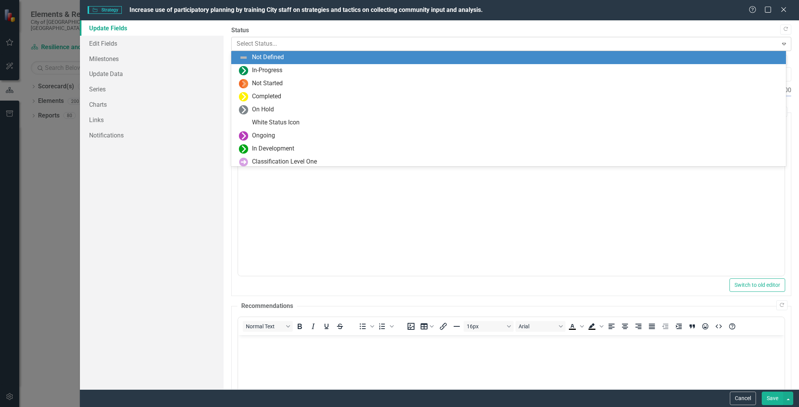
click at [271, 43] on div at bounding box center [505, 44] width 536 height 10
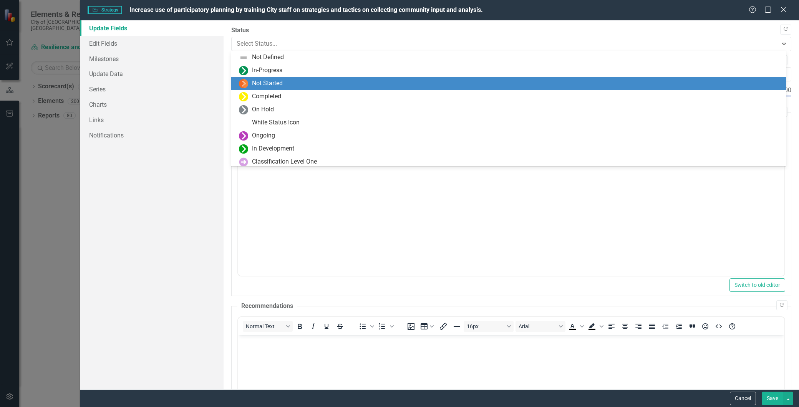
click at [271, 81] on div "Not Started" at bounding box center [267, 83] width 31 height 9
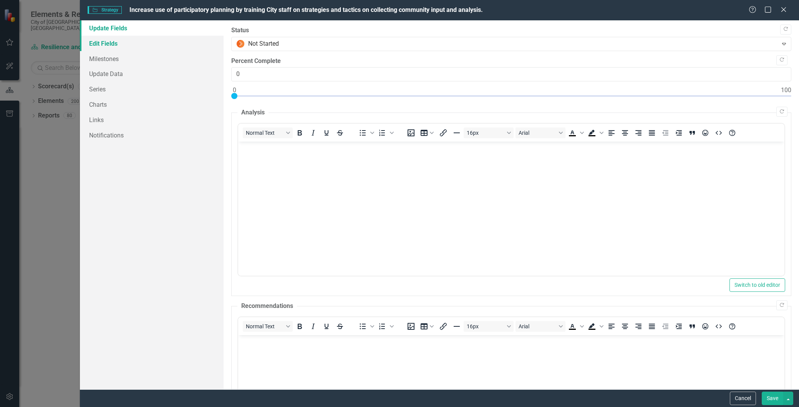
click at [104, 43] on link "Edit Fields" at bounding box center [152, 43] width 144 height 15
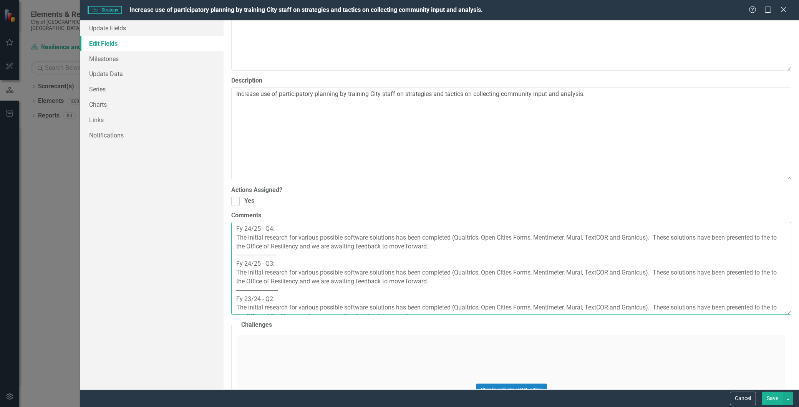
scroll to position [9, 0]
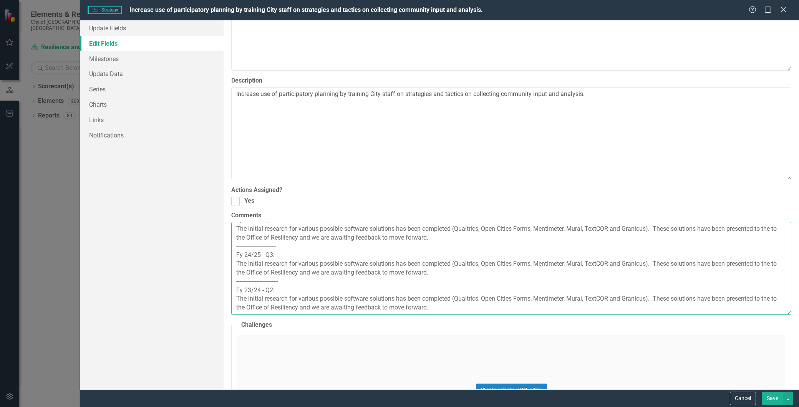
drag, startPoint x: 236, startPoint y: 230, endPoint x: 513, endPoint y: 313, distance: 289.4
click at [513, 313] on textarea "Fy 24/25 - Q4: The initial research for various possible software solutions has…" at bounding box center [511, 268] width 560 height 93
click at [114, 28] on link "Update Fields" at bounding box center [152, 27] width 144 height 15
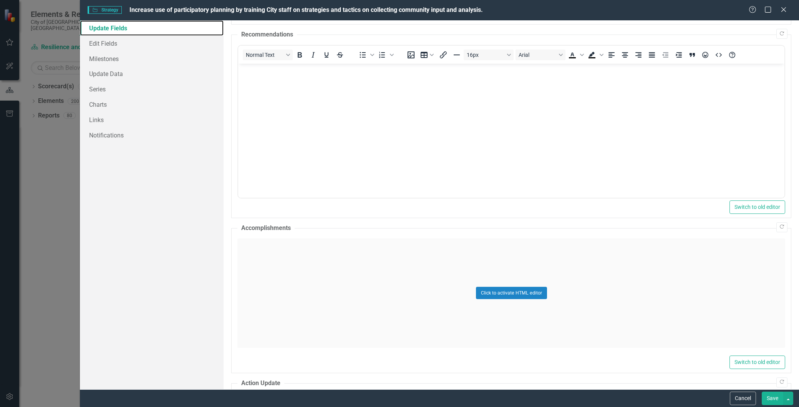
scroll to position [384, 0]
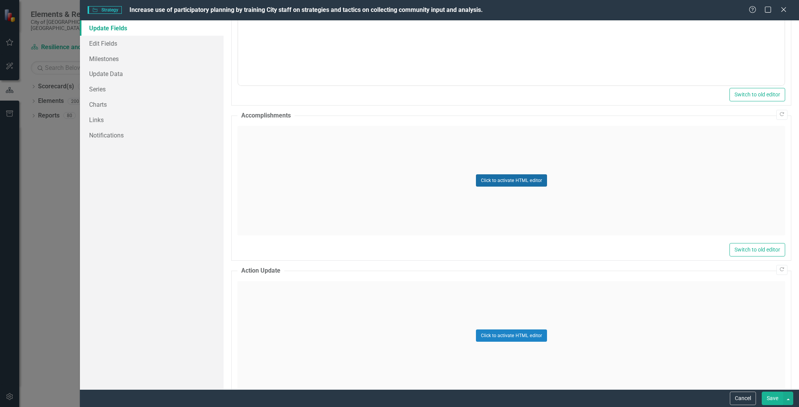
click at [493, 178] on button "Click to activate HTML editor" at bounding box center [511, 180] width 71 height 12
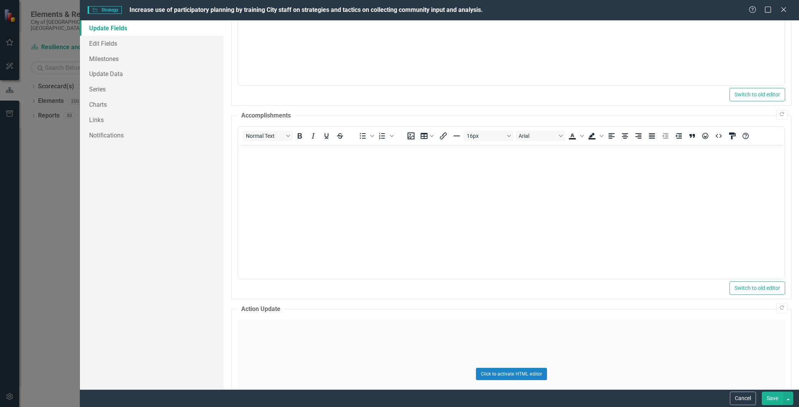
scroll to position [0, 0]
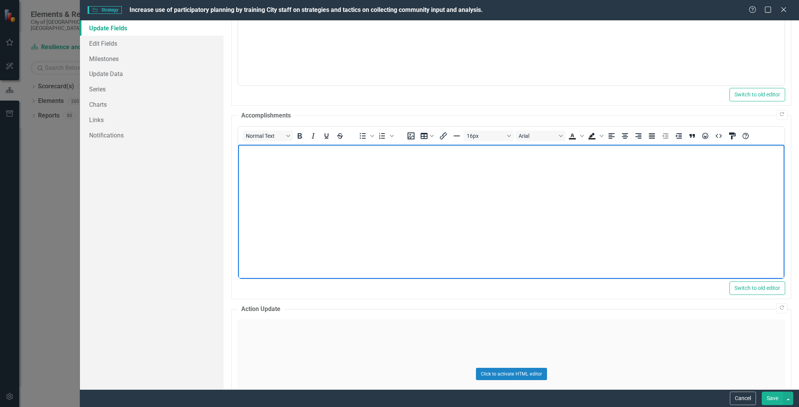
click at [350, 181] on body "Rich Text Area. Press ALT-0 for help." at bounding box center [511, 201] width 546 height 115
paste body "Rich Text Area. Press ALT-0 for help."
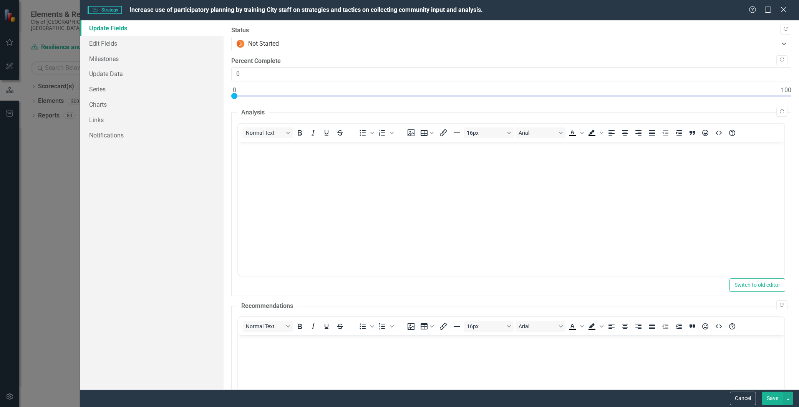
click at [775, 404] on button "Save" at bounding box center [773, 398] width 22 height 13
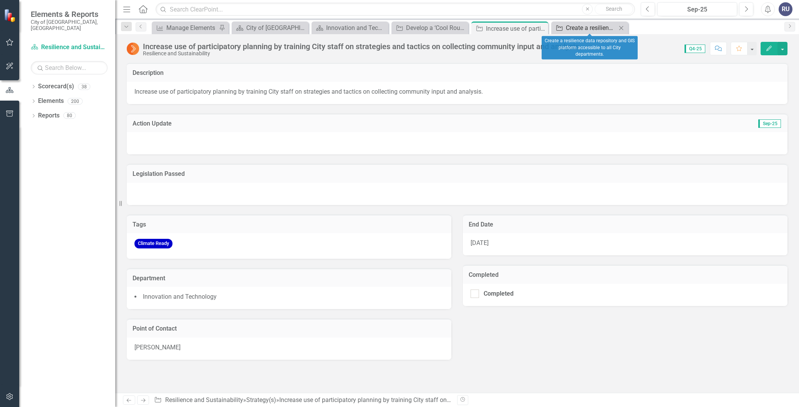
click at [599, 30] on div "Create a resilience data repository and GIS platform accessible to all City dep…" at bounding box center [591, 28] width 51 height 10
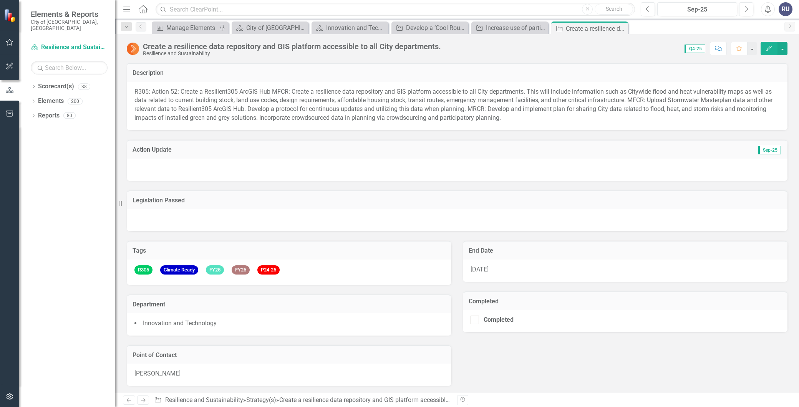
click at [763, 48] on button "Edit" at bounding box center [769, 48] width 17 height 13
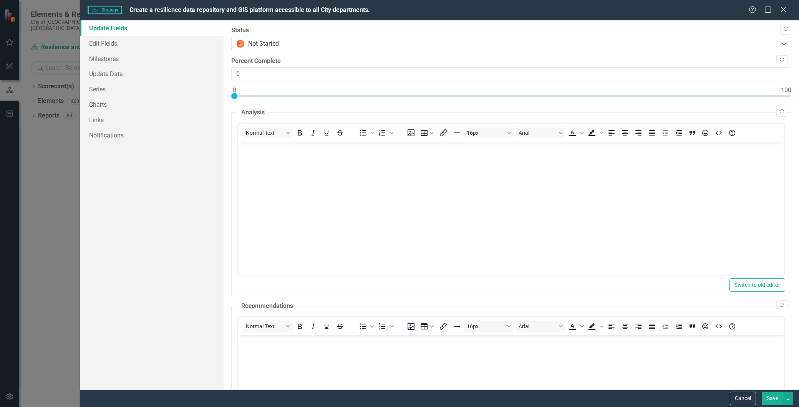
click at [784, 9] on icon at bounding box center [783, 9] width 5 height 5
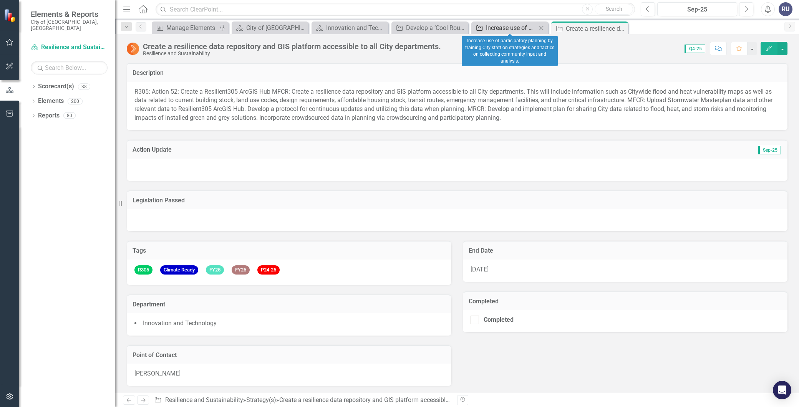
click at [513, 26] on div "Increase use of participatory planning by training City staff on strategies and…" at bounding box center [511, 28] width 51 height 10
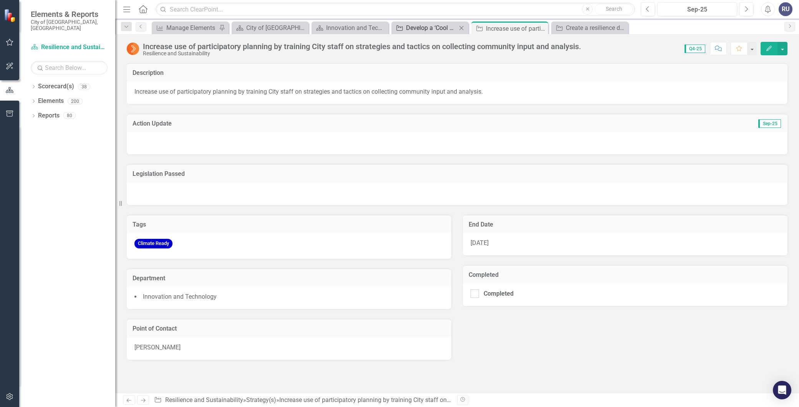
click at [431, 32] on div "Develop a ‘Cool Routes’ Tool" at bounding box center [431, 28] width 51 height 10
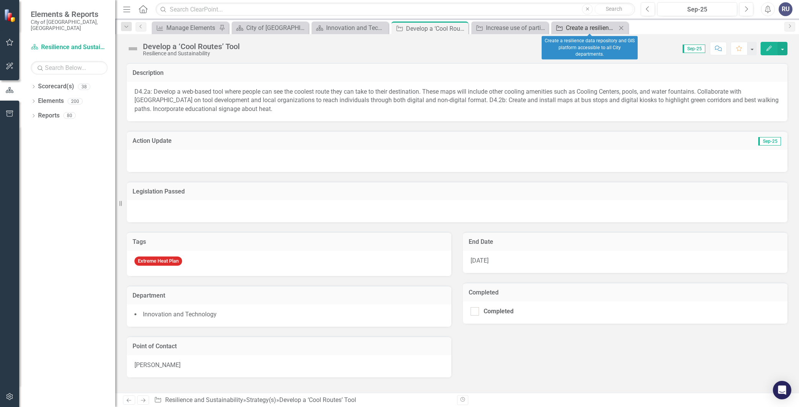
click at [588, 27] on div "Create a resilience data repository and GIS platform accessible to all City dep…" at bounding box center [591, 28] width 51 height 10
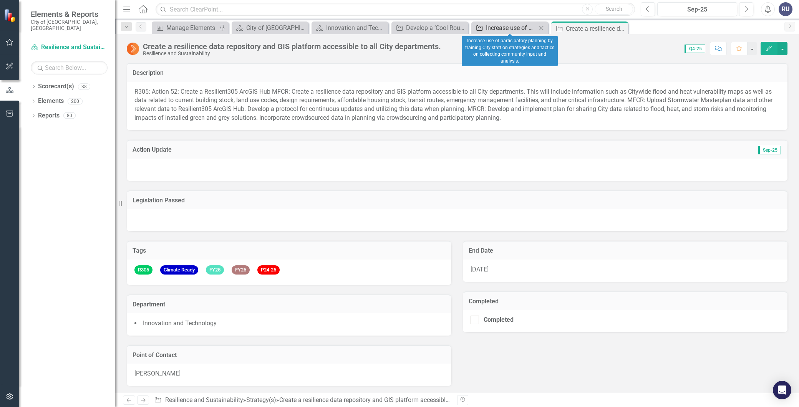
click at [513, 28] on div "Increase use of participatory planning by training City staff on strategies and…" at bounding box center [511, 28] width 51 height 10
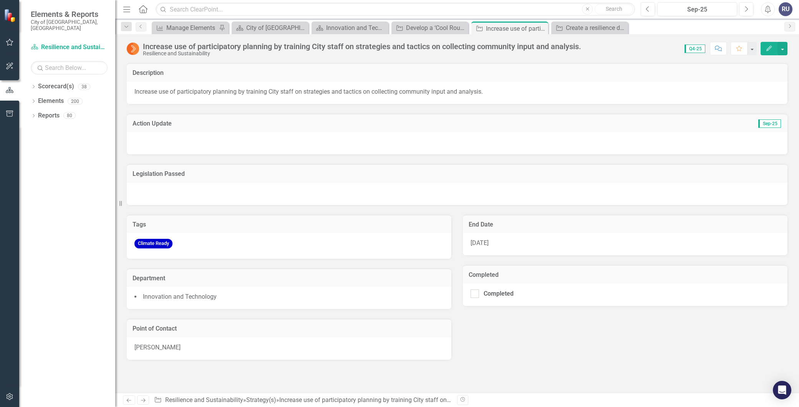
click at [766, 49] on icon "Edit" at bounding box center [769, 48] width 7 height 5
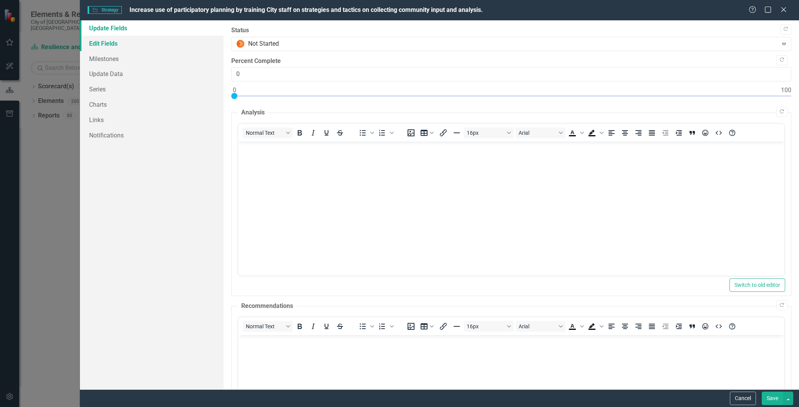
click at [113, 44] on link "Edit Fields" at bounding box center [152, 43] width 144 height 15
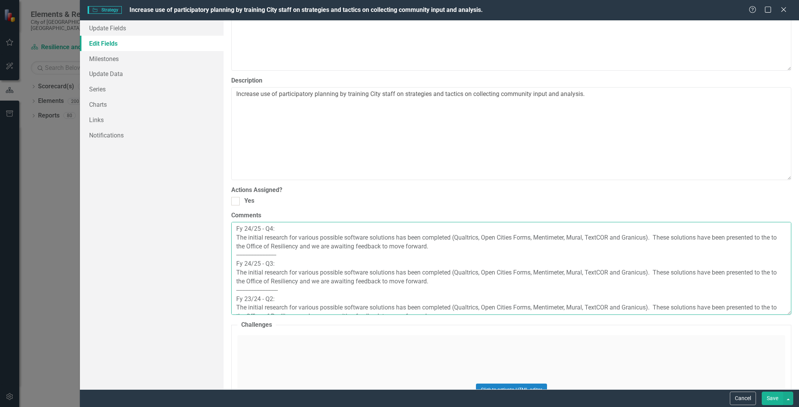
scroll to position [9, 0]
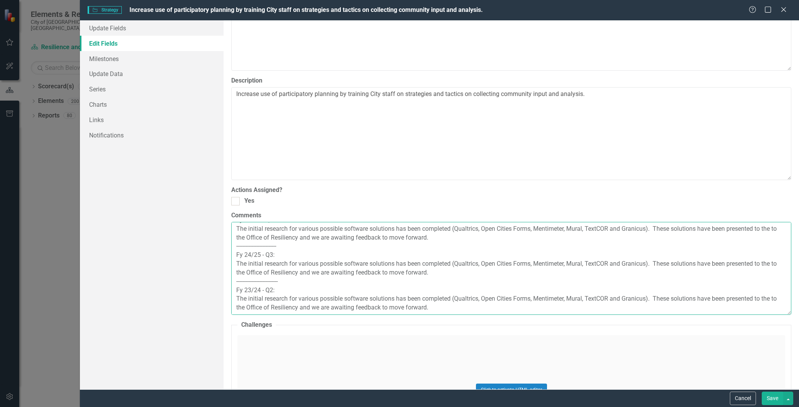
drag, startPoint x: 235, startPoint y: 229, endPoint x: 532, endPoint y: 307, distance: 306.8
click at [532, 307] on textarea "Fy 24/25 - Q4: The initial research for various possible software solutions has…" at bounding box center [511, 268] width 560 height 93
click at [109, 24] on link "Update Fields" at bounding box center [152, 27] width 144 height 15
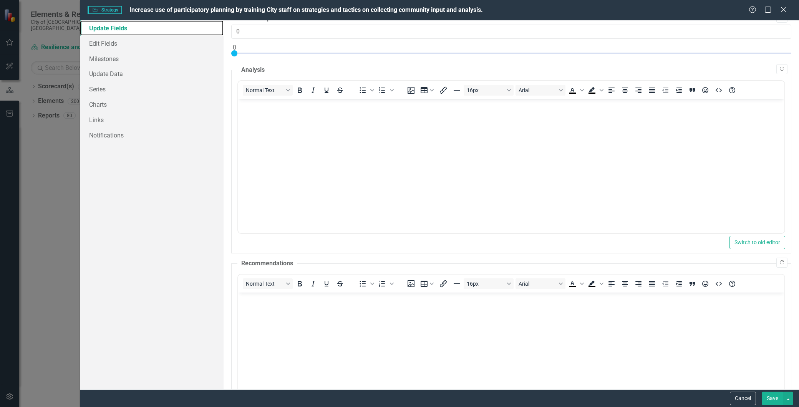
scroll to position [0, 0]
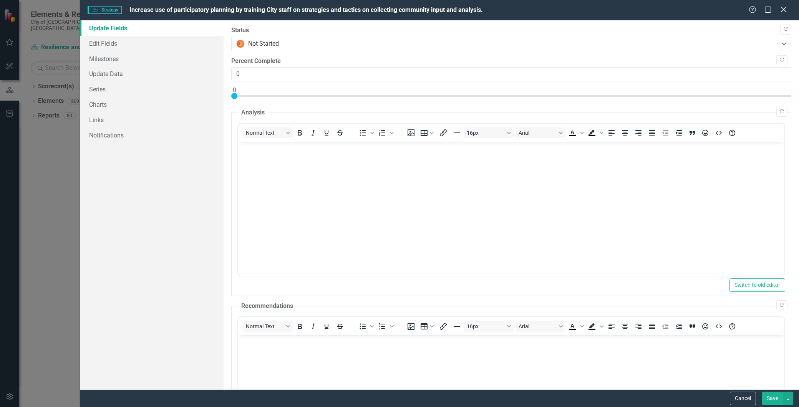
click at [784, 10] on icon "Close" at bounding box center [784, 9] width 10 height 7
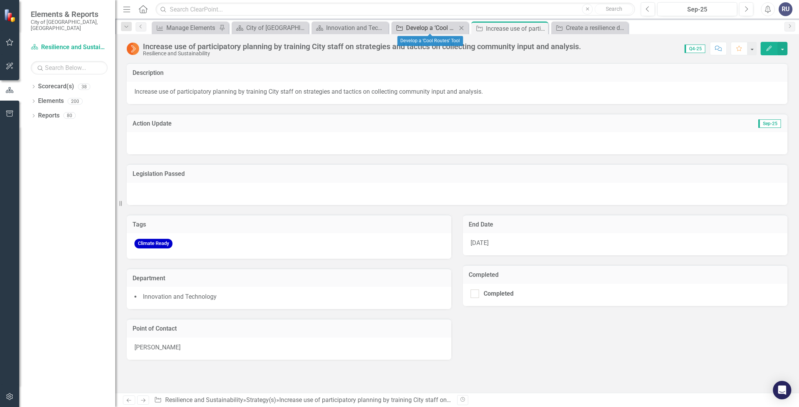
click at [423, 28] on div "Develop a ‘Cool Routes’ Tool" at bounding box center [431, 28] width 51 height 10
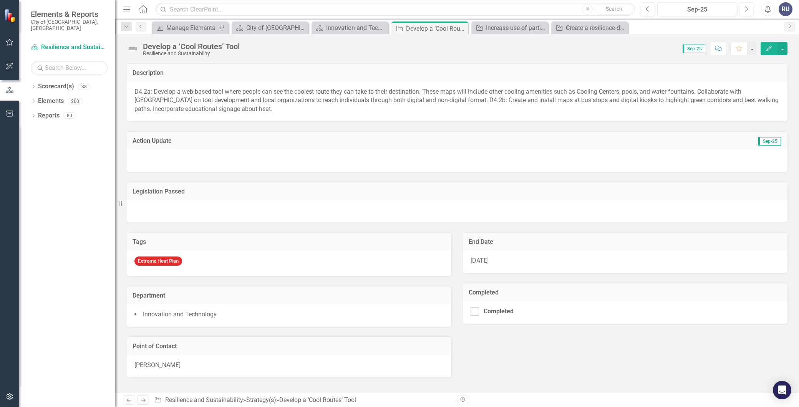
click at [767, 47] on icon "Edit" at bounding box center [769, 48] width 7 height 5
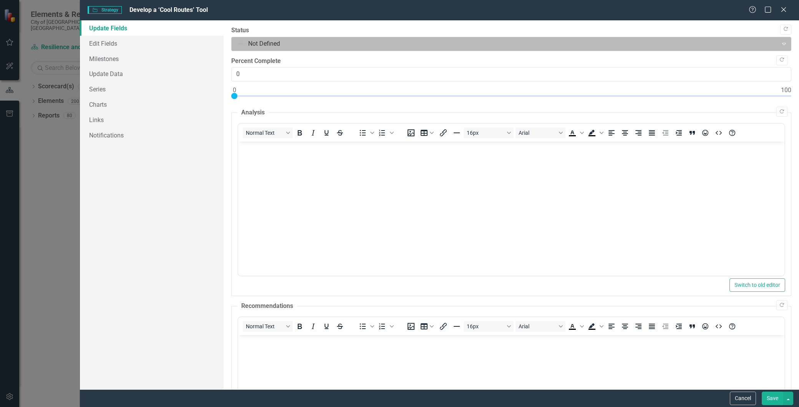
click at [280, 48] on div at bounding box center [505, 44] width 536 height 10
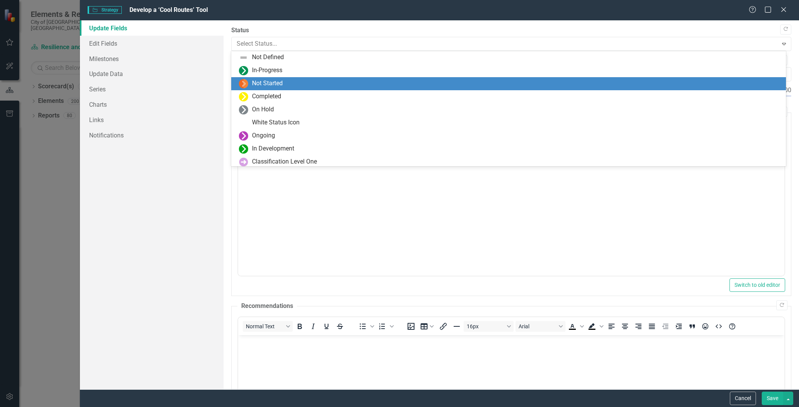
click at [274, 80] on div "Not Started" at bounding box center [267, 83] width 31 height 9
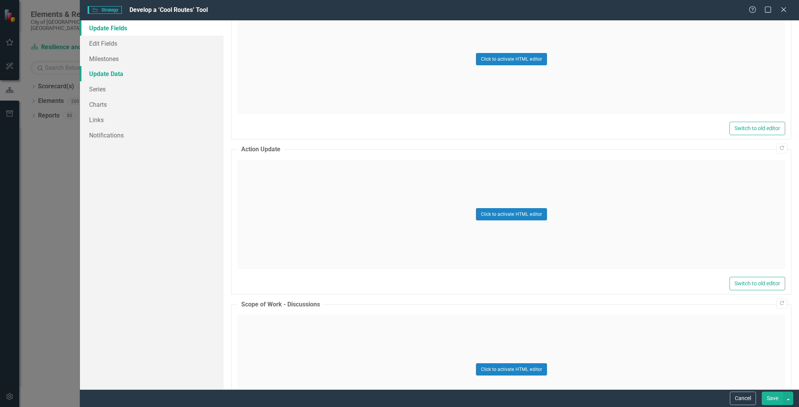
scroll to position [450, 0]
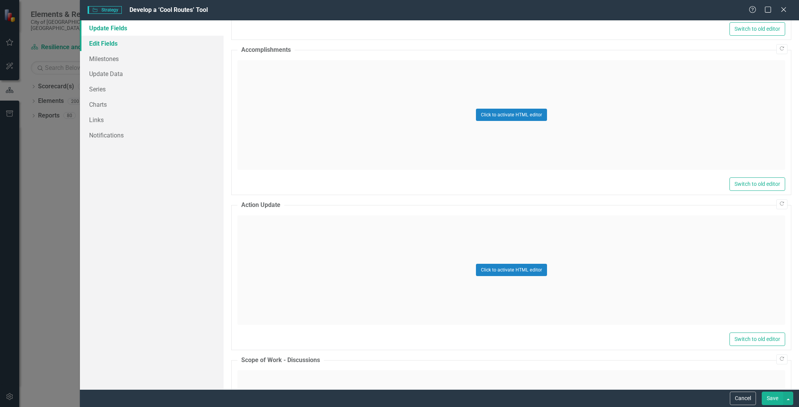
click at [105, 45] on link "Edit Fields" at bounding box center [152, 43] width 144 height 15
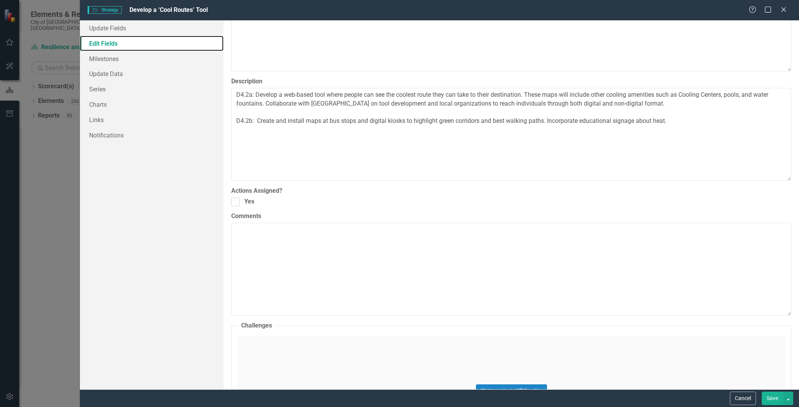
scroll to position [1024, 0]
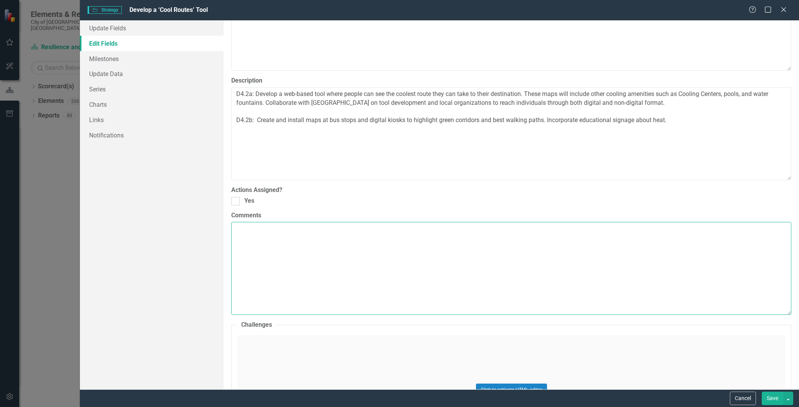
click at [317, 254] on textarea "Comments" at bounding box center [511, 268] width 560 height 93
paste textarea "Fy 24/25 - Q4: A meeting was held with the Resiliency Office to discuss the sco…"
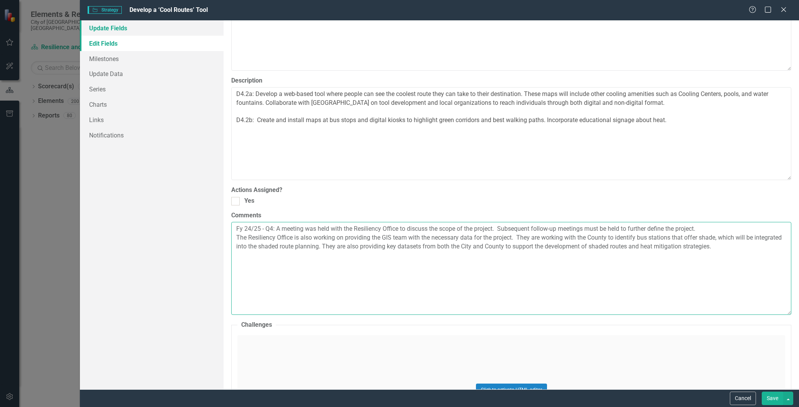
type textarea "Fy 24/25 - Q4: A meeting was held with the Resiliency Office to discuss the sco…"
click at [104, 27] on link "Update Fields" at bounding box center [152, 27] width 144 height 15
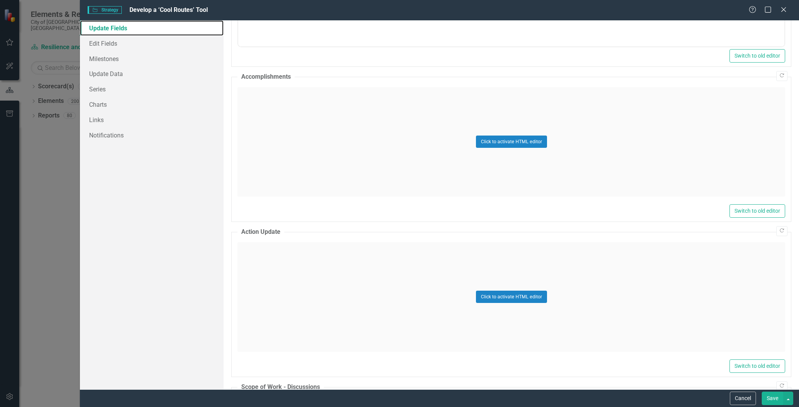
scroll to position [364, 0]
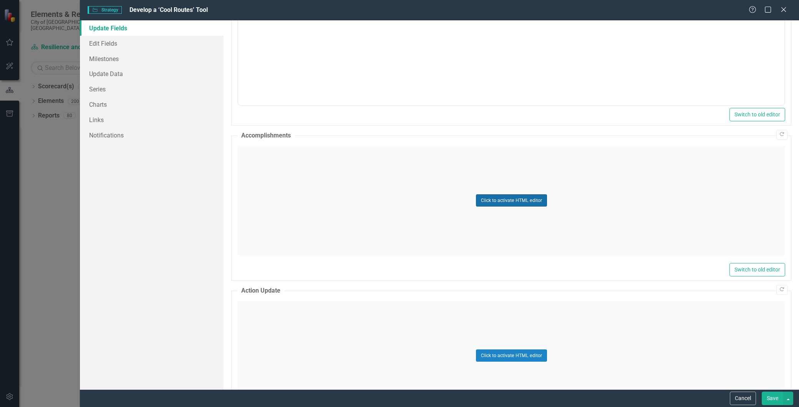
click at [498, 199] on button "Click to activate HTML editor" at bounding box center [511, 200] width 71 height 12
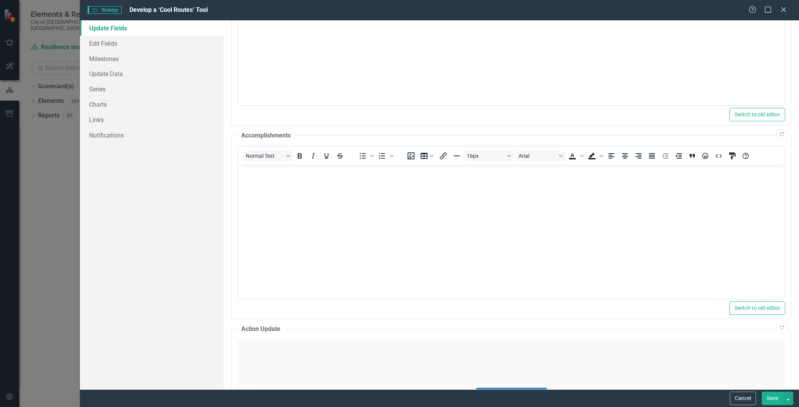
scroll to position [0, 0]
click at [388, 206] on body "Rich Text Area. Press ALT-0 for help." at bounding box center [511, 221] width 546 height 115
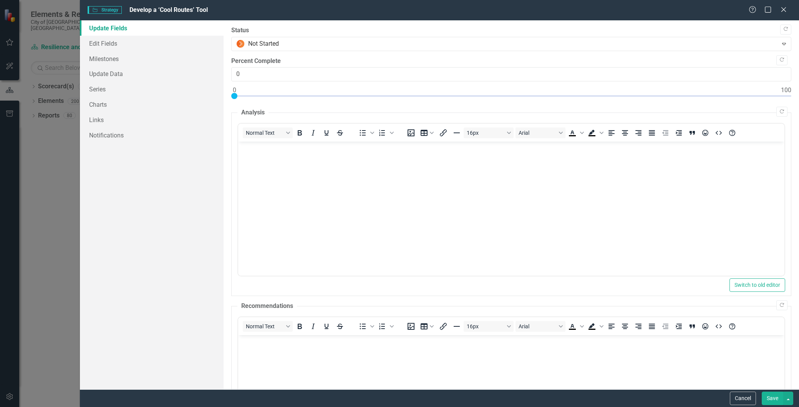
click at [771, 401] on button "Save" at bounding box center [773, 398] width 22 height 13
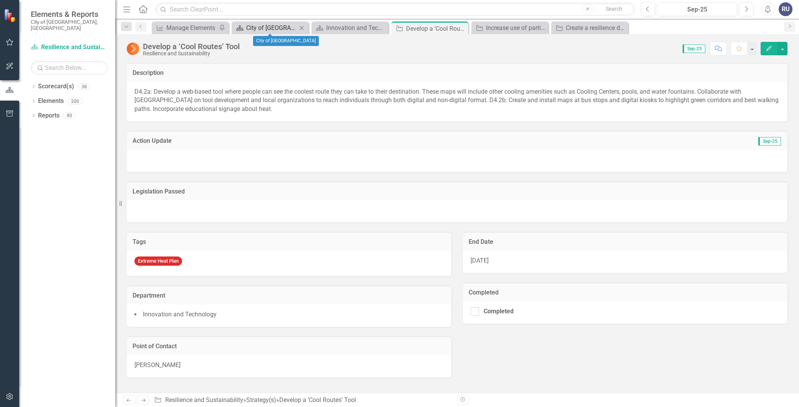
click at [270, 26] on div "City of [GEOGRAPHIC_DATA]" at bounding box center [271, 28] width 51 height 10
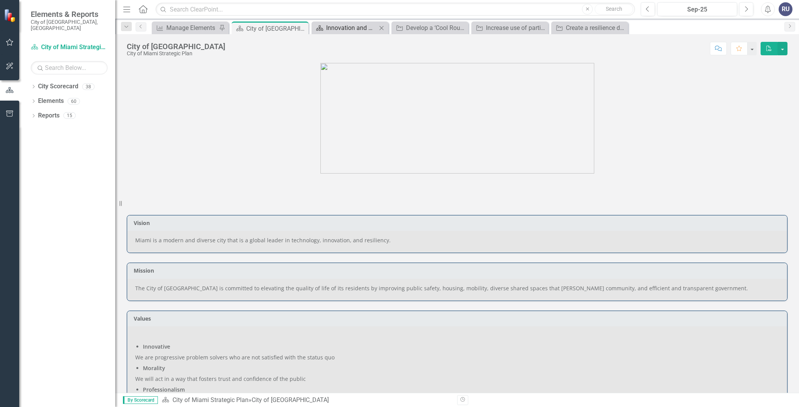
click at [363, 30] on div "Innovation and Technology" at bounding box center [351, 28] width 51 height 10
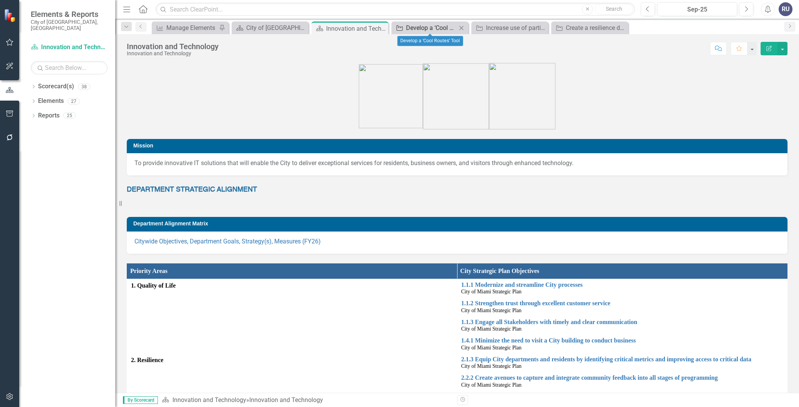
click at [423, 31] on div "Develop a ‘Cool Routes’ Tool" at bounding box center [431, 28] width 51 height 10
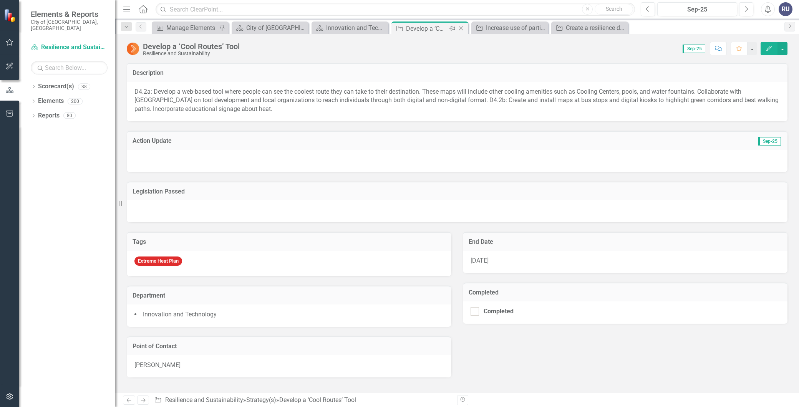
click at [459, 31] on icon "Close" at bounding box center [461, 28] width 8 height 6
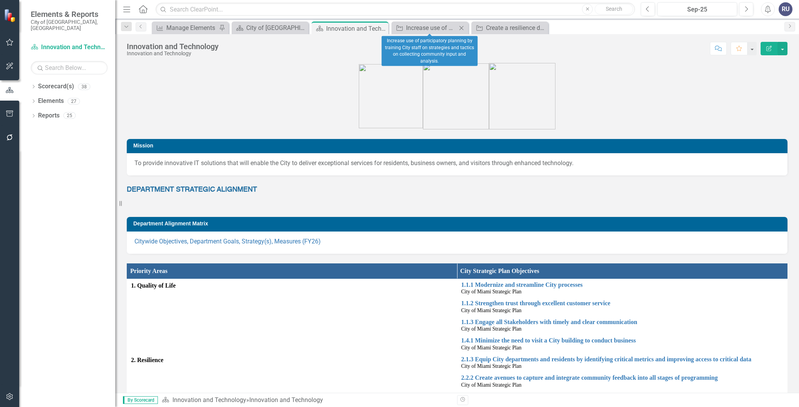
click at [463, 26] on icon at bounding box center [461, 28] width 4 height 4
click at [0, 0] on icon at bounding box center [0, 0] width 0 height 0
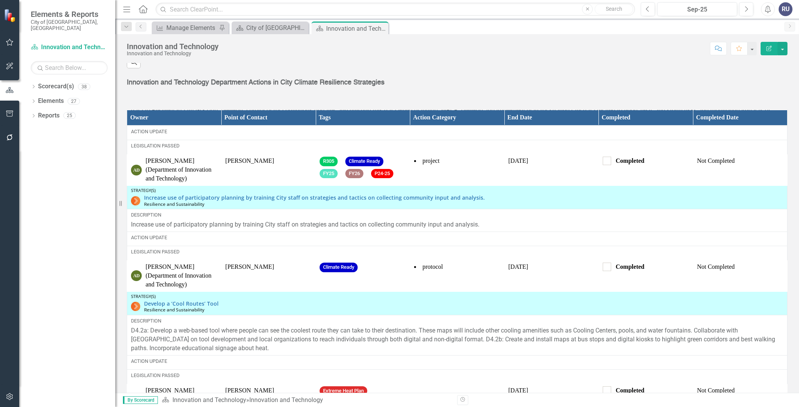
scroll to position [854, 0]
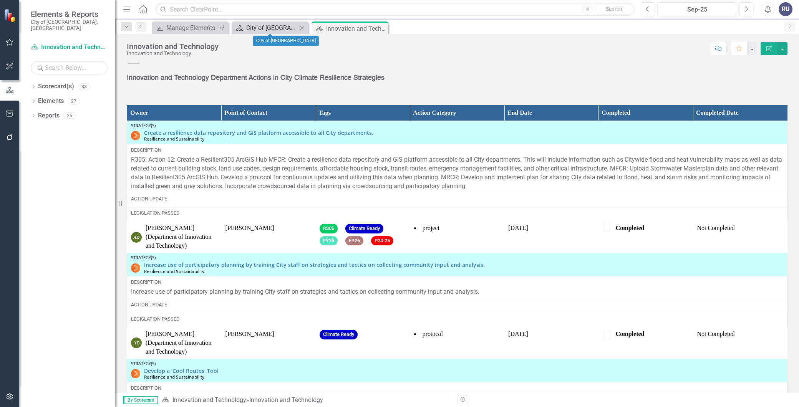
click at [279, 30] on div "City of [GEOGRAPHIC_DATA]" at bounding box center [271, 28] width 51 height 10
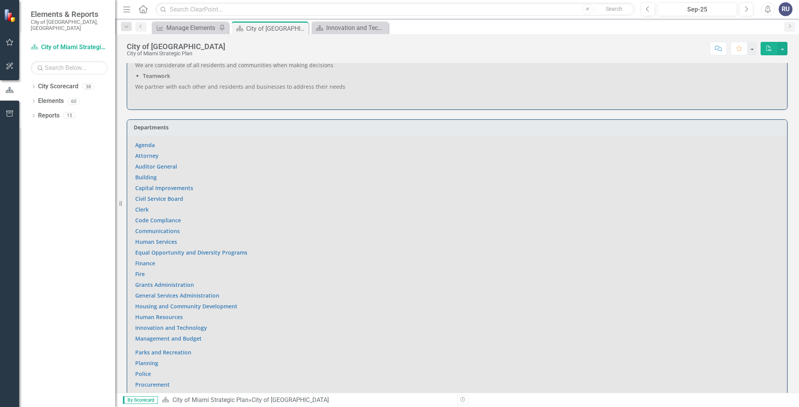
scroll to position [427, 0]
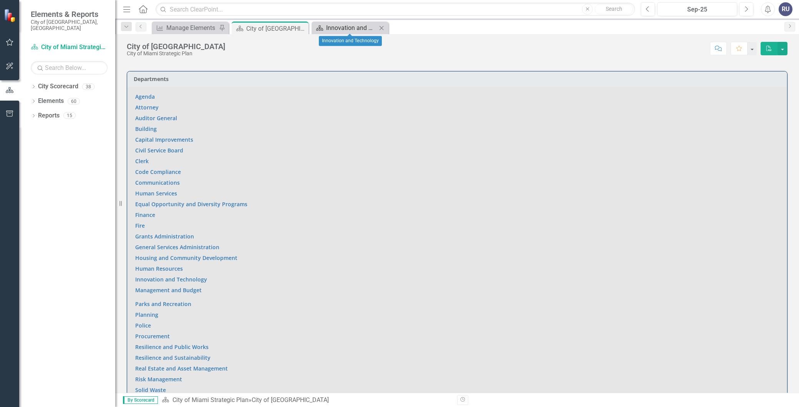
click at [335, 26] on div "Innovation and Technology" at bounding box center [351, 28] width 51 height 10
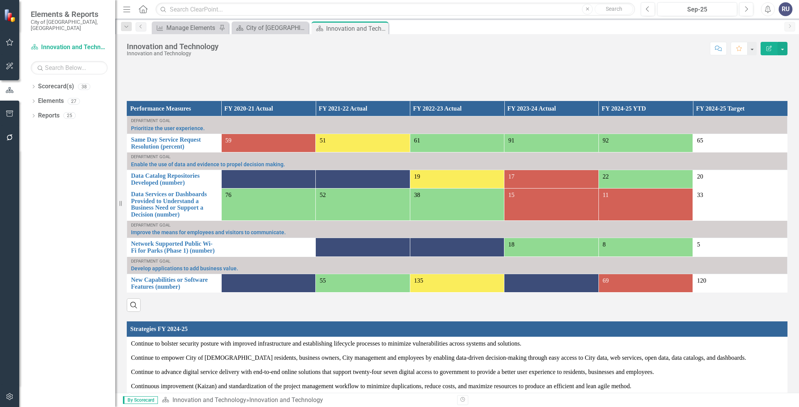
scroll to position [512, 0]
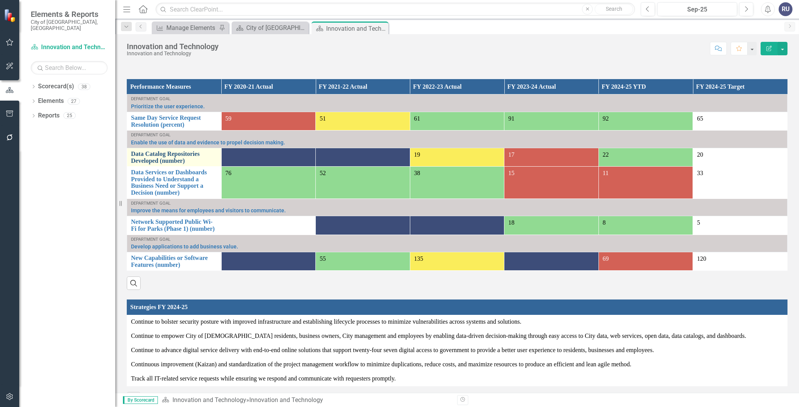
click at [151, 161] on link "Data Catalog Repositories Developed (number)" at bounding box center [174, 157] width 86 height 13
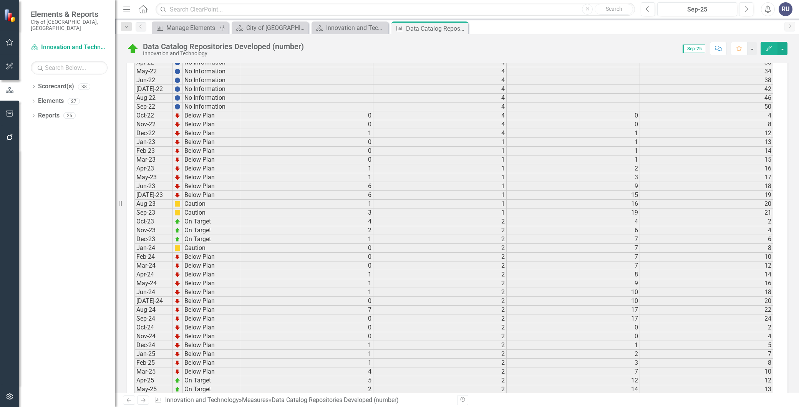
scroll to position [989, 0]
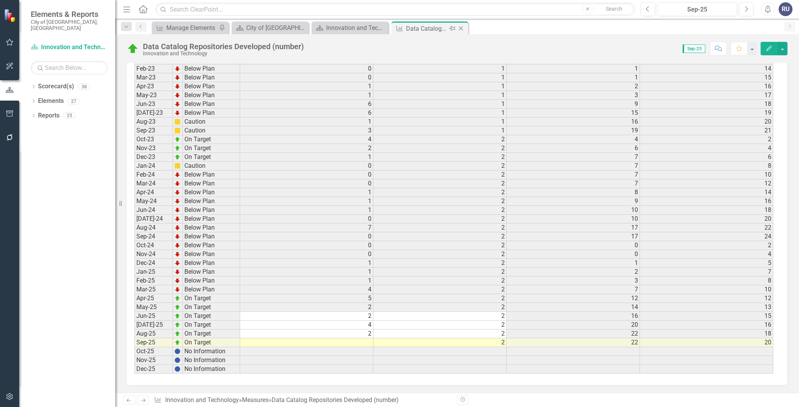
click at [459, 29] on icon "Close" at bounding box center [461, 28] width 8 height 6
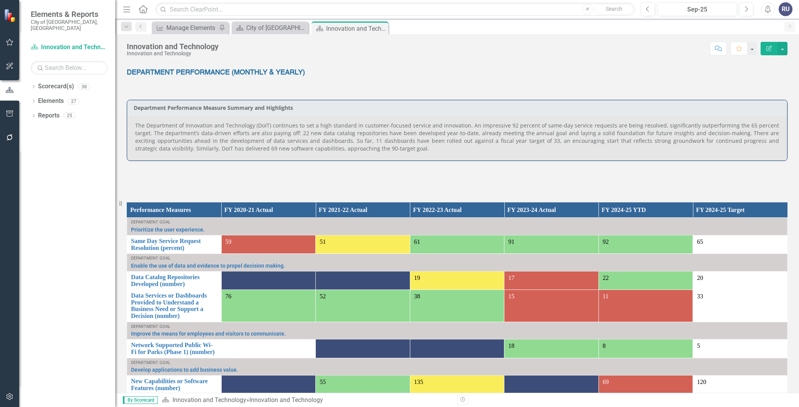
scroll to position [427, 0]
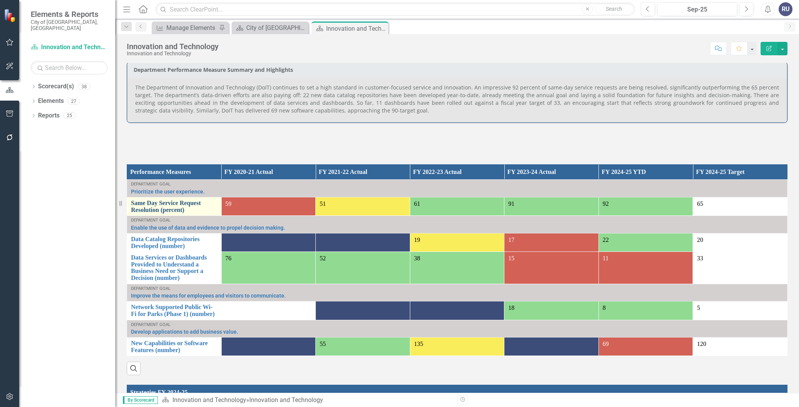
click at [164, 211] on link "Same Day Service Request Resolution (percent)" at bounding box center [174, 206] width 86 height 13
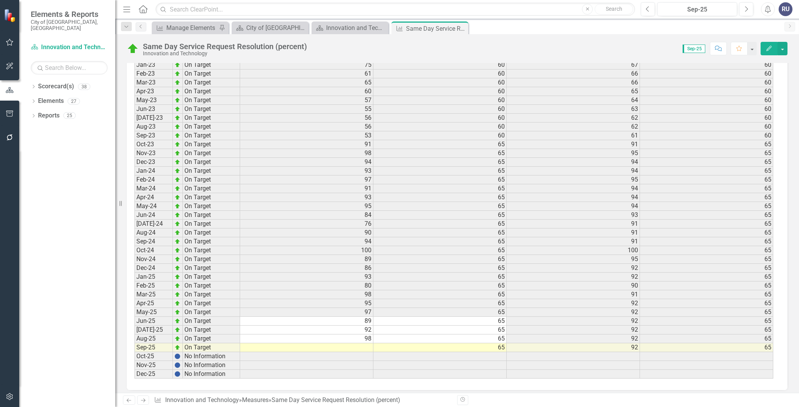
scroll to position [968, 0]
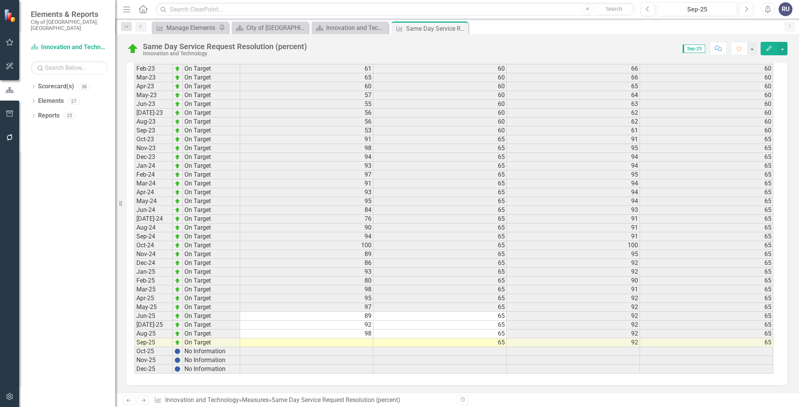
click at [355, 343] on td at bounding box center [306, 342] width 133 height 9
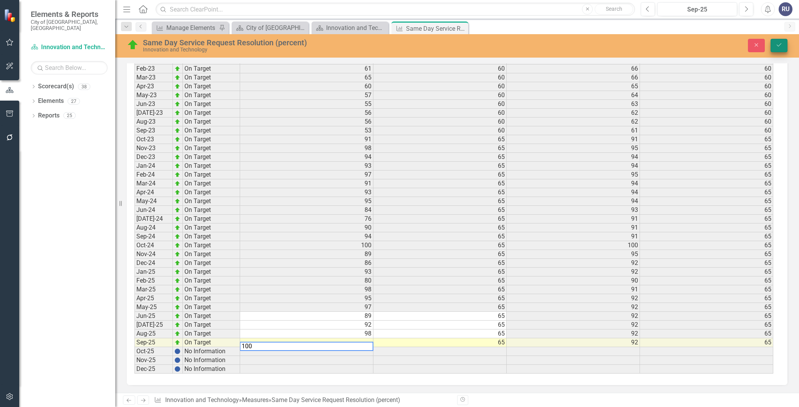
type textarea "100"
click at [781, 47] on icon "Save" at bounding box center [779, 44] width 7 height 5
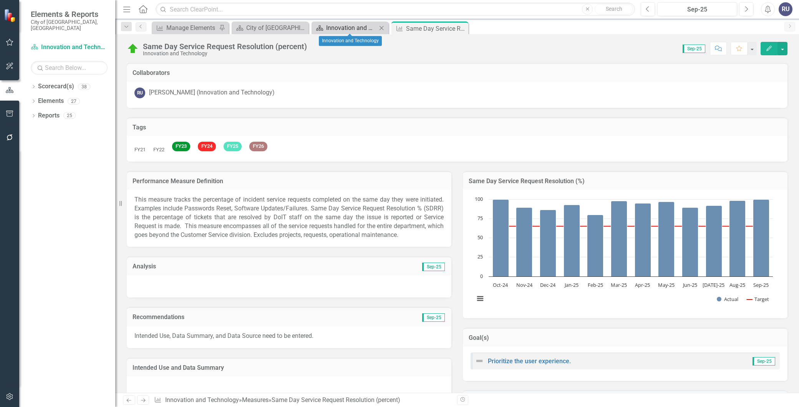
click at [331, 27] on div "Innovation and Technology" at bounding box center [351, 28] width 51 height 10
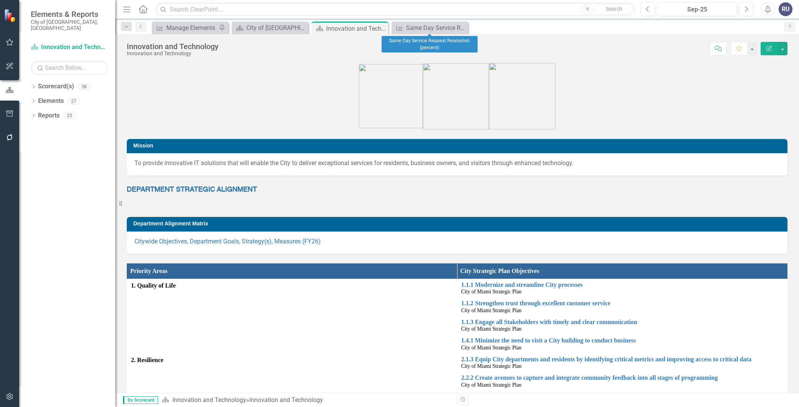
click at [0, 0] on icon "Close" at bounding box center [0, 0] width 0 height 0
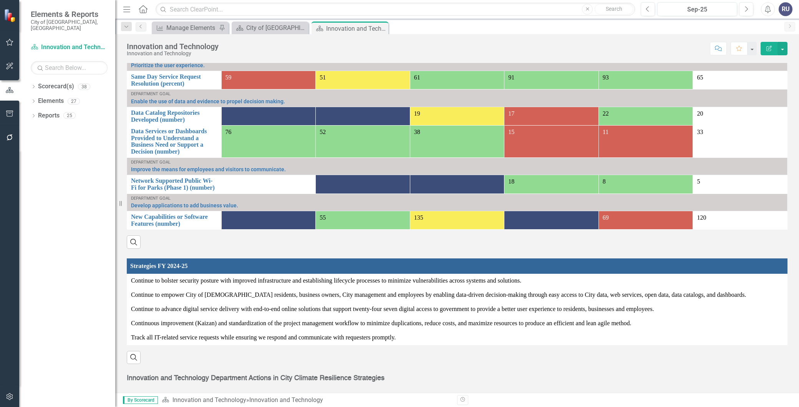
scroll to position [555, 0]
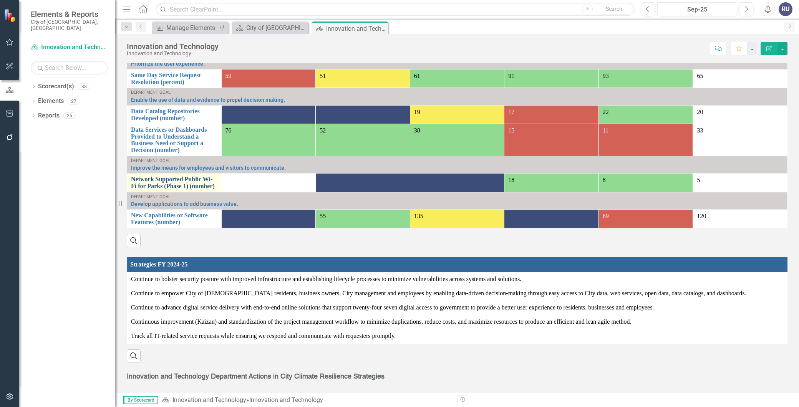
click at [178, 187] on link "Network Supported Public Wi-Fi for Parks (Phase 1) (number)" at bounding box center [174, 182] width 86 height 13
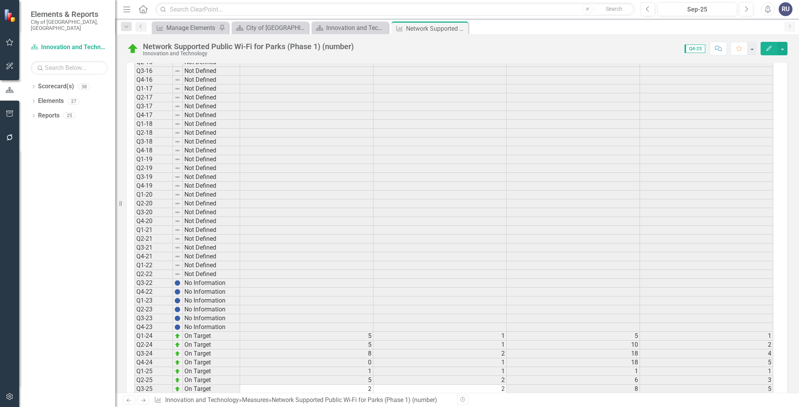
scroll to position [538, 0]
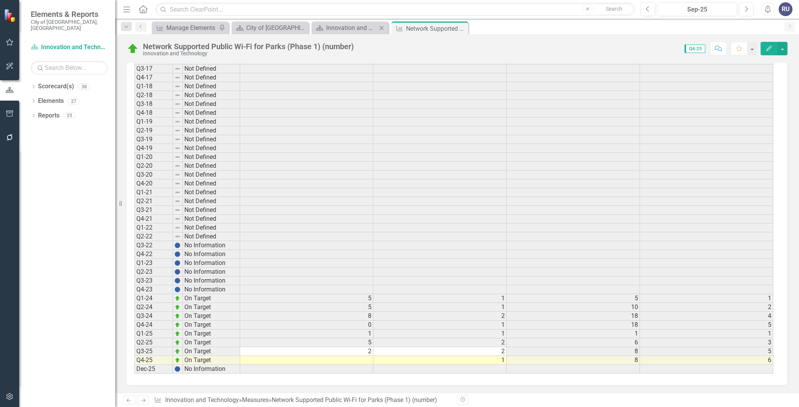
click at [358, 22] on div "Scorecard(s) Innovation and Technology Close" at bounding box center [350, 28] width 77 height 13
click at [358, 27] on div "Innovation and Technology" at bounding box center [351, 28] width 51 height 10
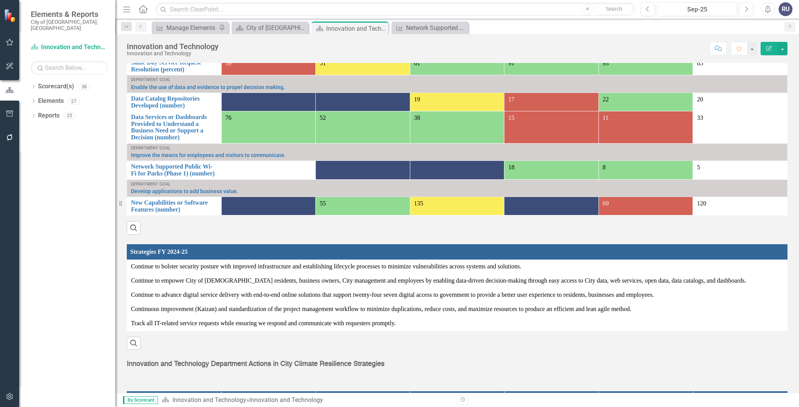
scroll to position [555, 0]
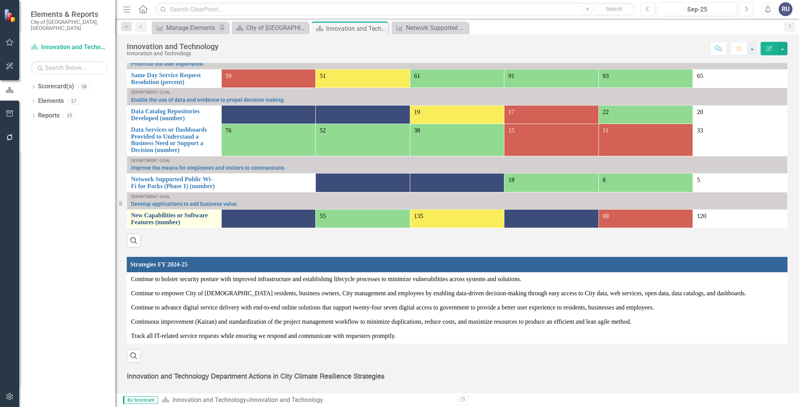
click at [163, 226] on link "New Capabilities or Software Features (number)" at bounding box center [174, 218] width 86 height 13
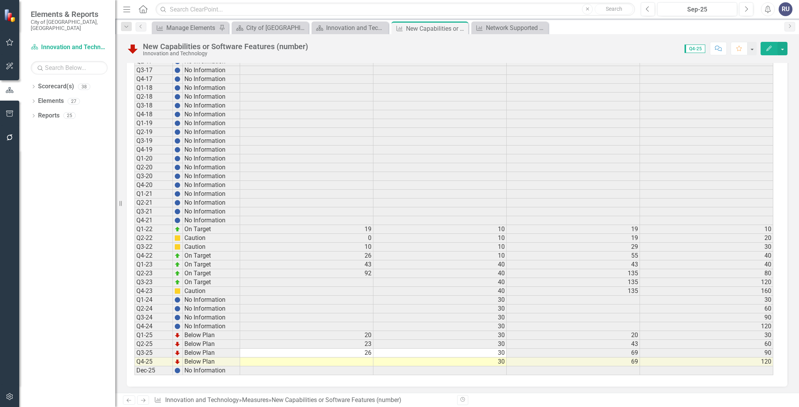
scroll to position [517, 0]
click at [356, 356] on td at bounding box center [306, 360] width 133 height 9
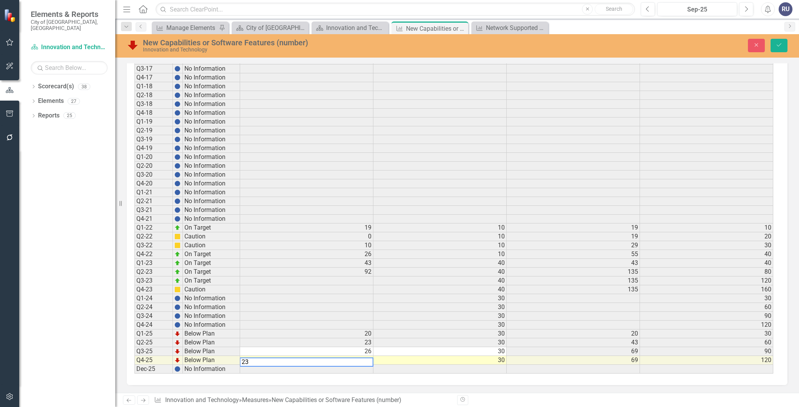
type textarea "23"
click at [428, 358] on td "30" at bounding box center [439, 360] width 133 height 9
click at [781, 45] on icon "Save" at bounding box center [779, 44] width 7 height 5
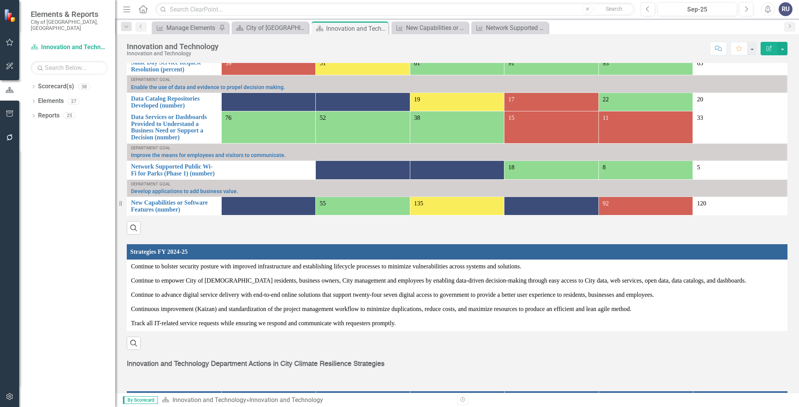
scroll to position [482, 0]
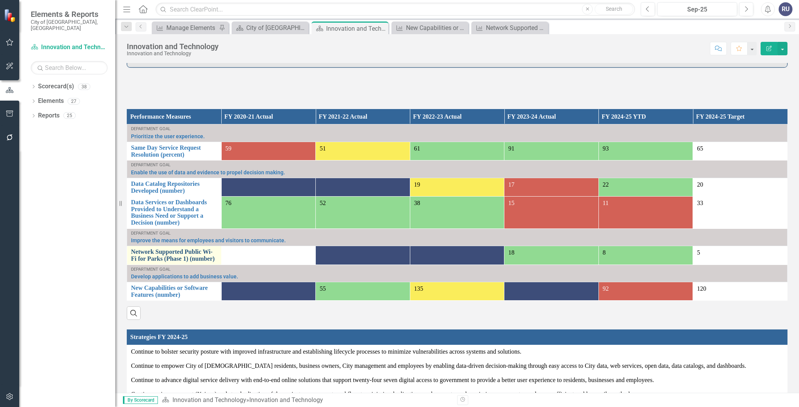
click at [163, 259] on link "Network Supported Public Wi-Fi for Parks (Phase 1) (number)" at bounding box center [174, 255] width 86 height 13
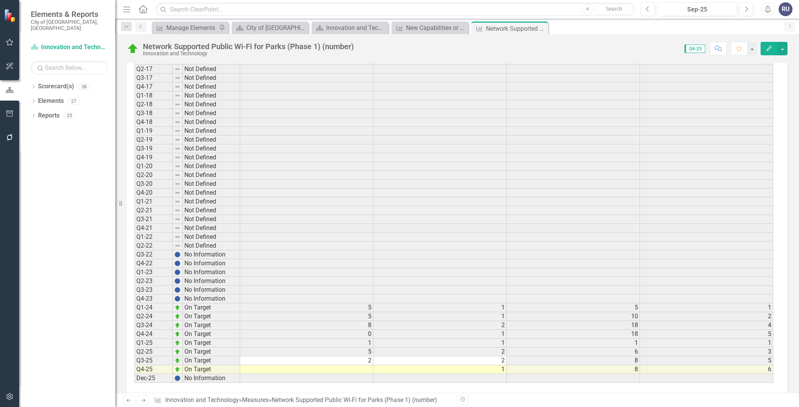
scroll to position [538, 0]
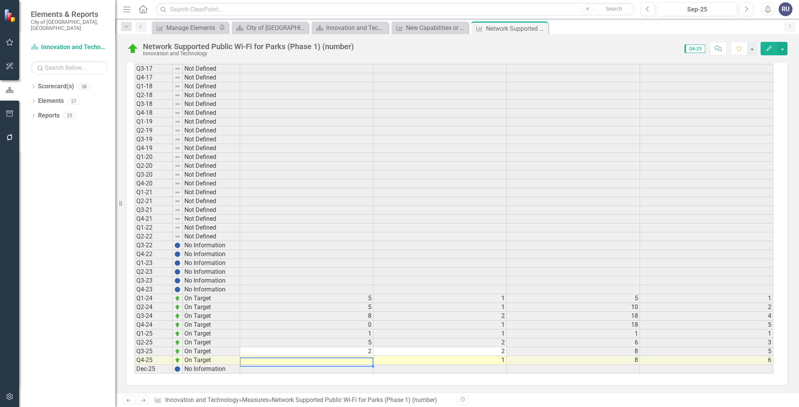
click at [363, 357] on td at bounding box center [306, 360] width 133 height 9
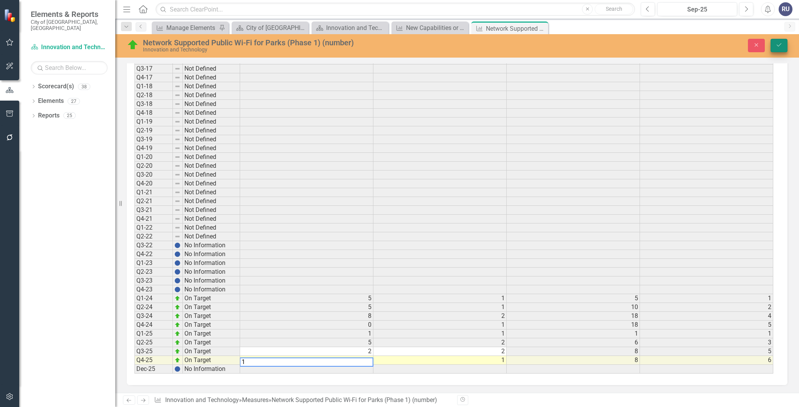
type textarea "1"
click at [777, 47] on icon "Save" at bounding box center [779, 44] width 7 height 5
